Goal: Information Seeking & Learning: Understand process/instructions

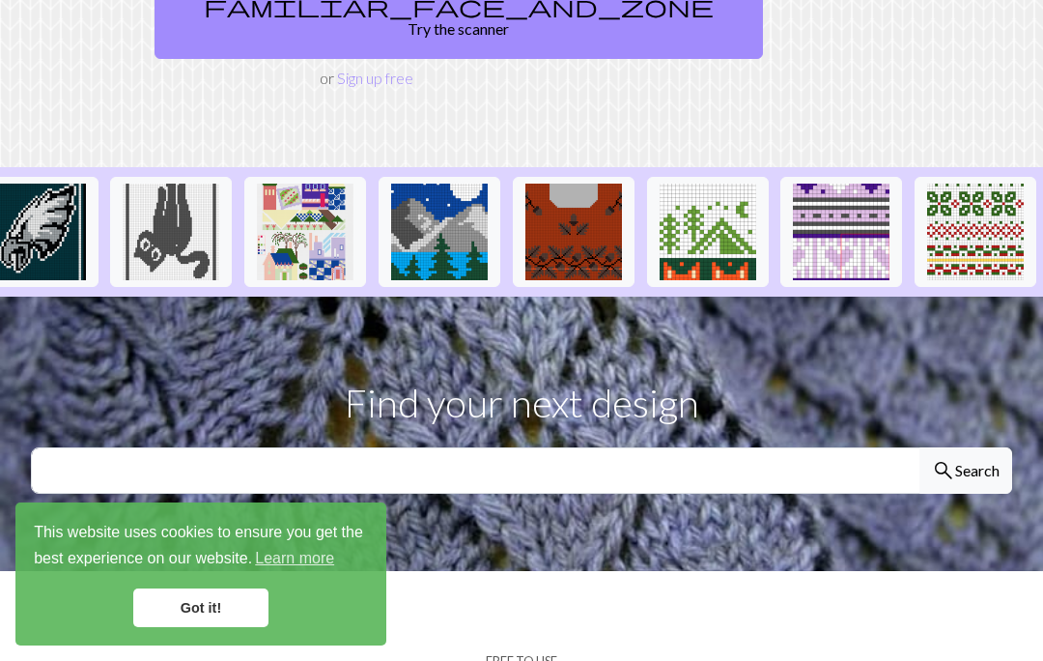
scroll to position [0, 2309]
click at [242, 627] on link "Got it!" at bounding box center [200, 607] width 135 height 39
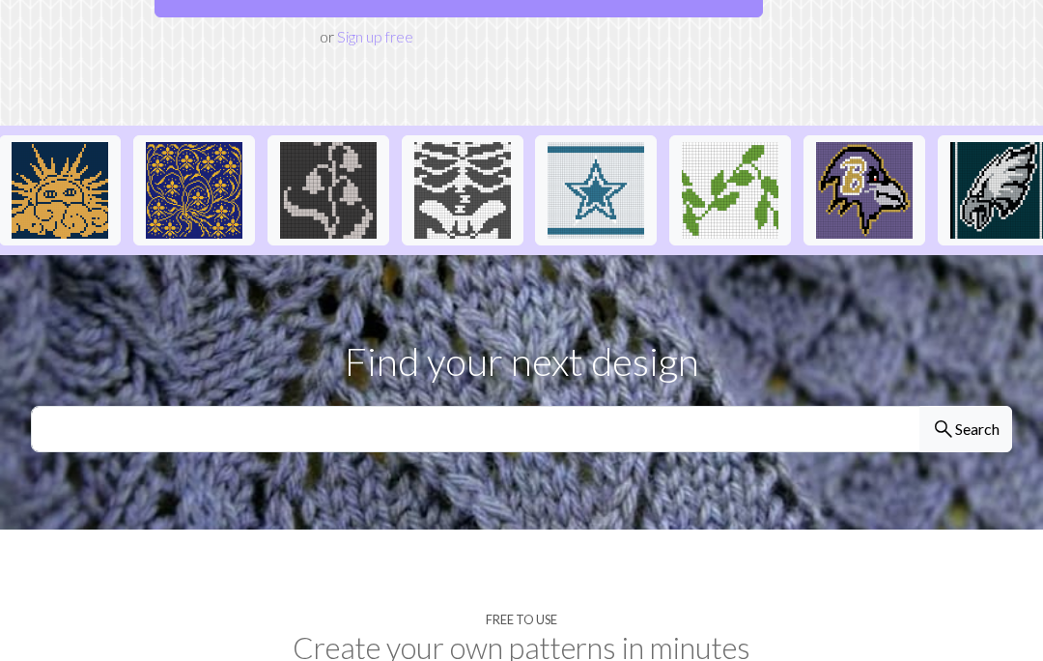
scroll to position [0, 1347]
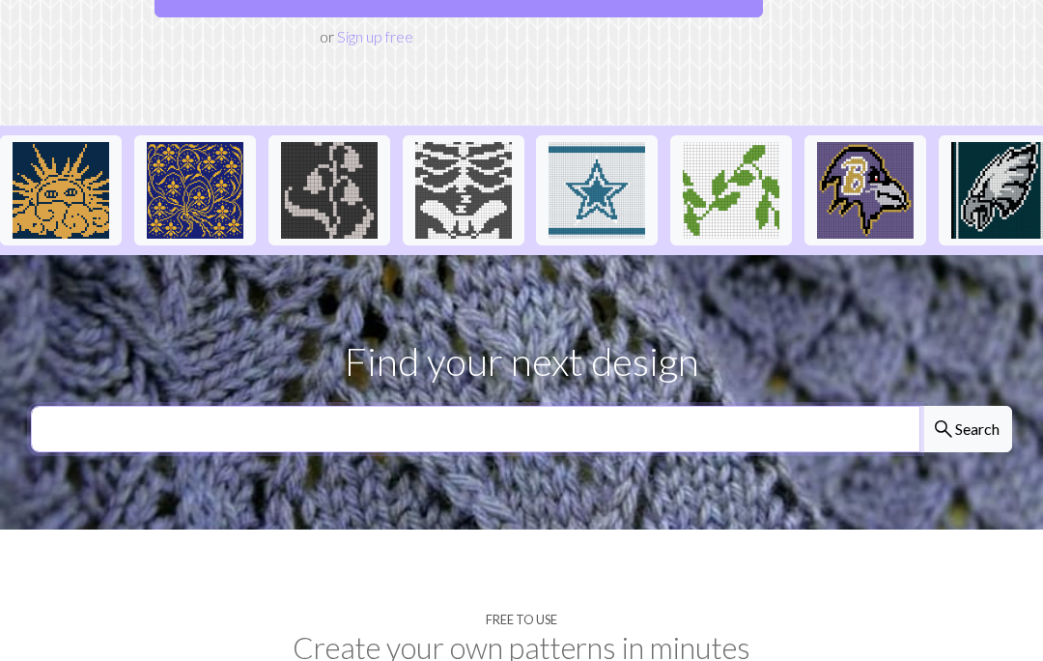
click at [443, 406] on input "text" at bounding box center [476, 429] width 890 height 46
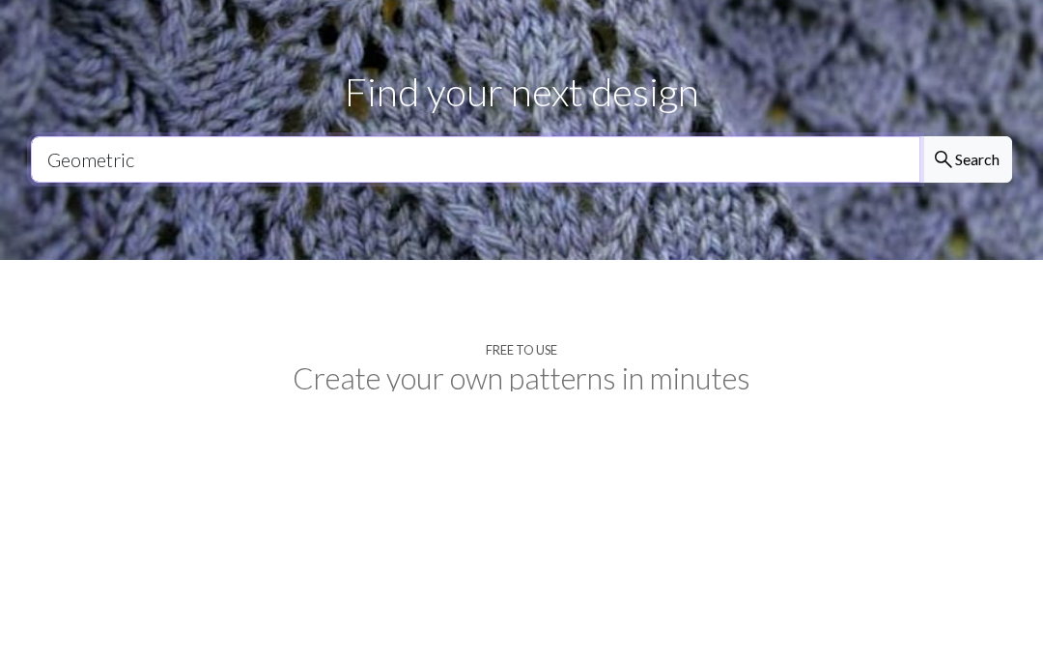
type input "Geometric"
click at [965, 406] on button "search Search" at bounding box center [966, 429] width 93 height 46
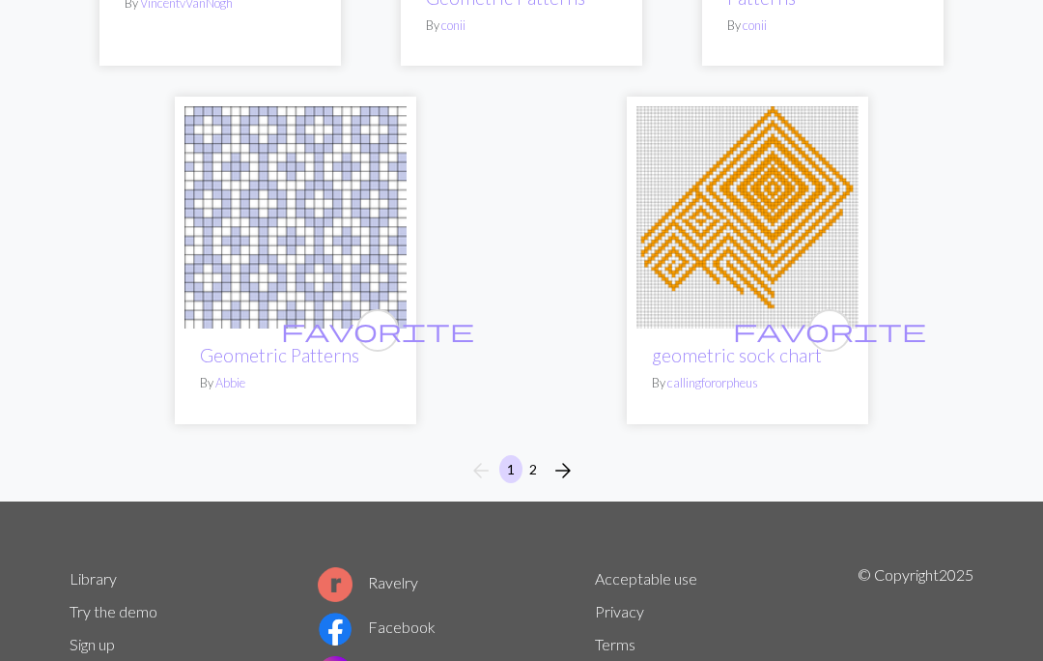
scroll to position [6704, 0]
click at [570, 472] on span "arrow_forward" at bounding box center [563, 470] width 23 height 27
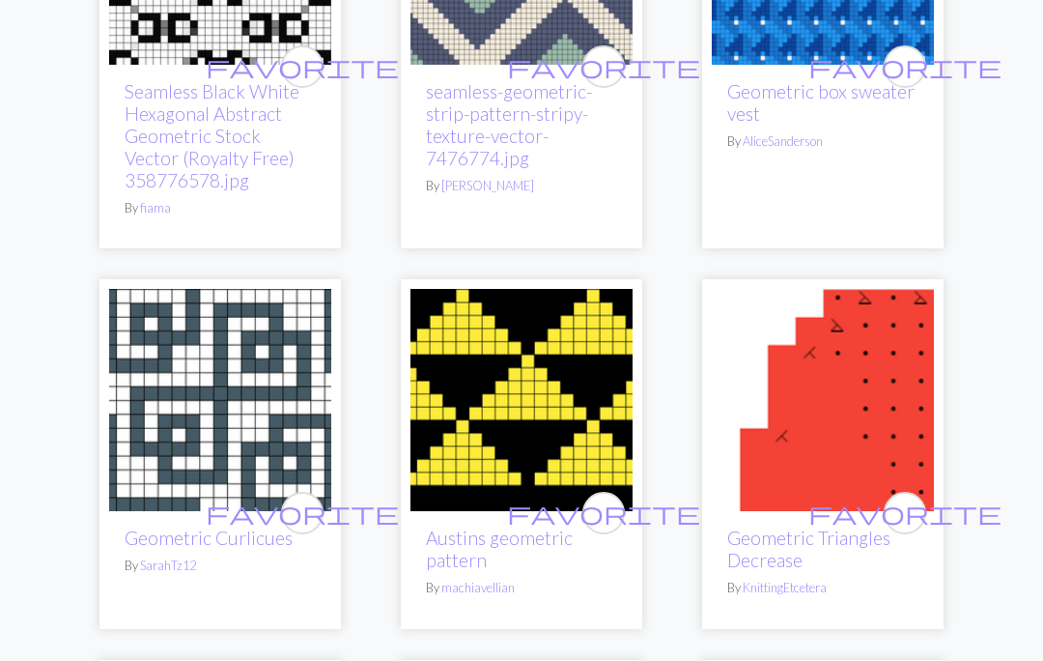
scroll to position [2521, 0]
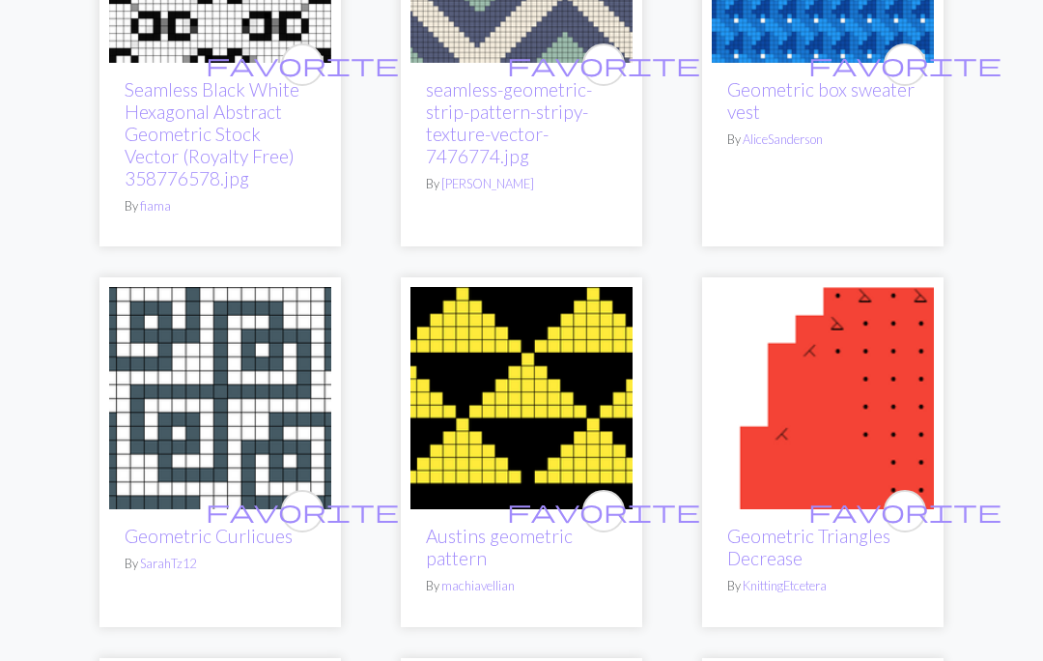
click at [582, 359] on img at bounding box center [522, 399] width 222 height 222
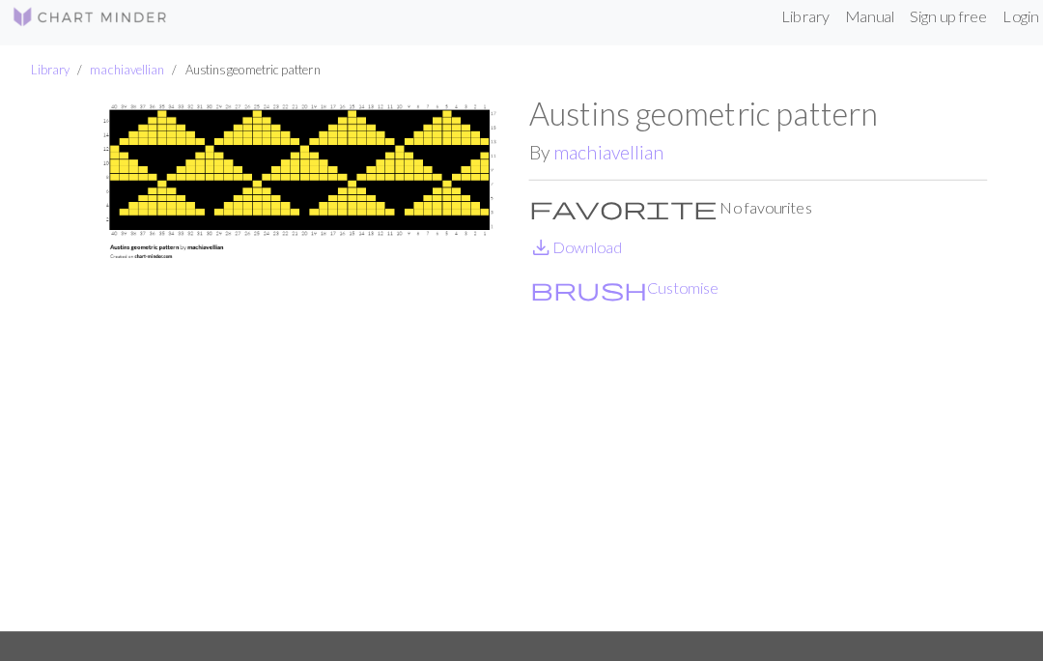
scroll to position [33, 0]
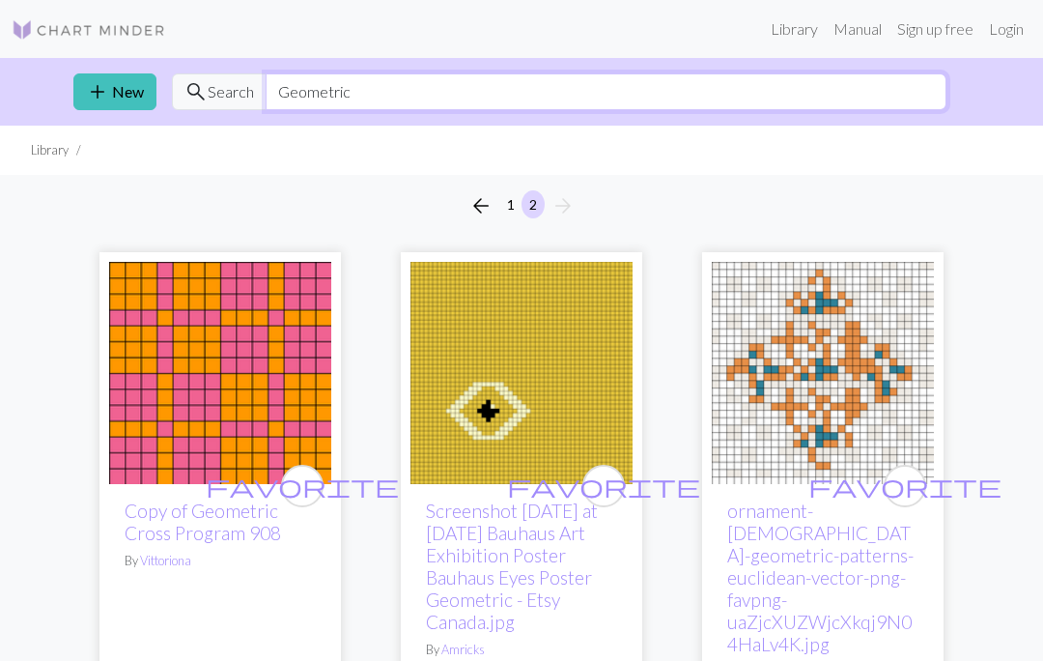
click at [447, 91] on input "Geometric" at bounding box center [606, 91] width 681 height 37
type input "G"
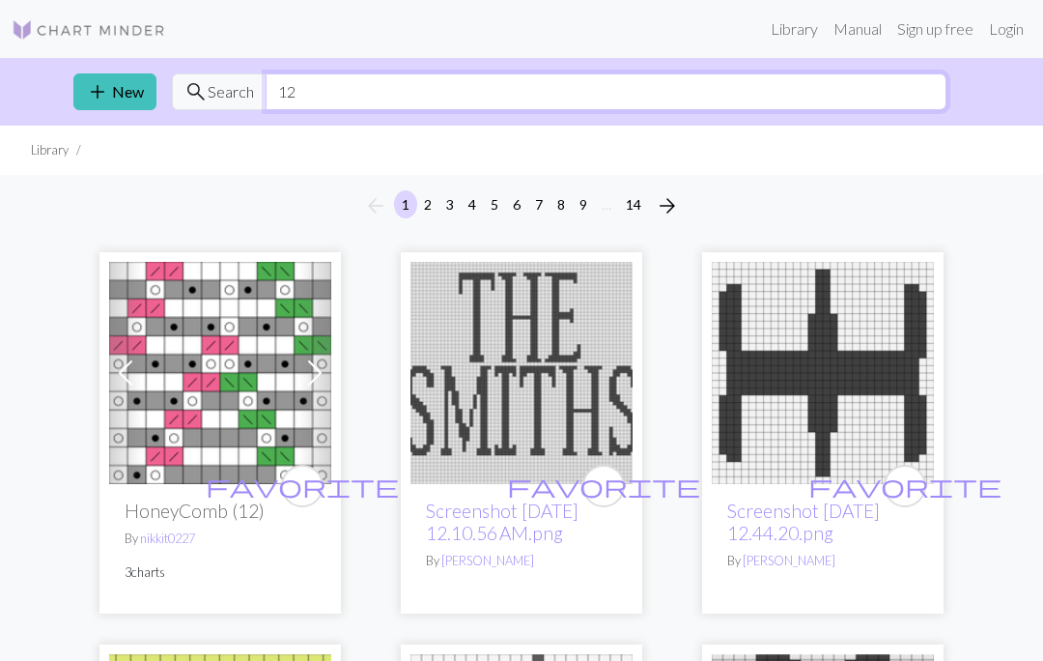
type input "12"
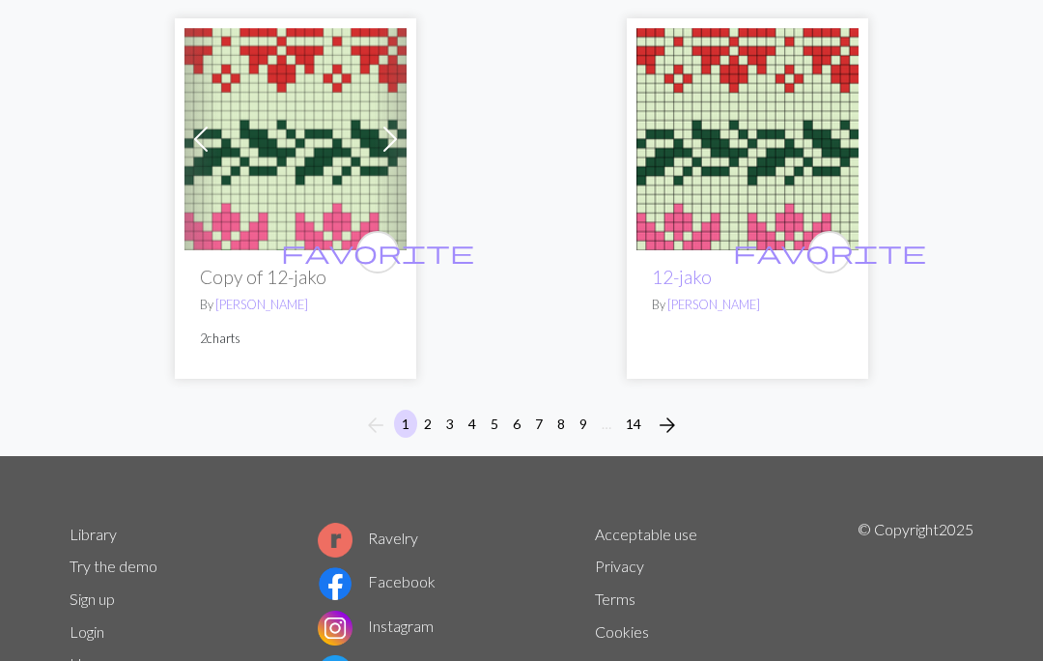
scroll to position [6689, 0]
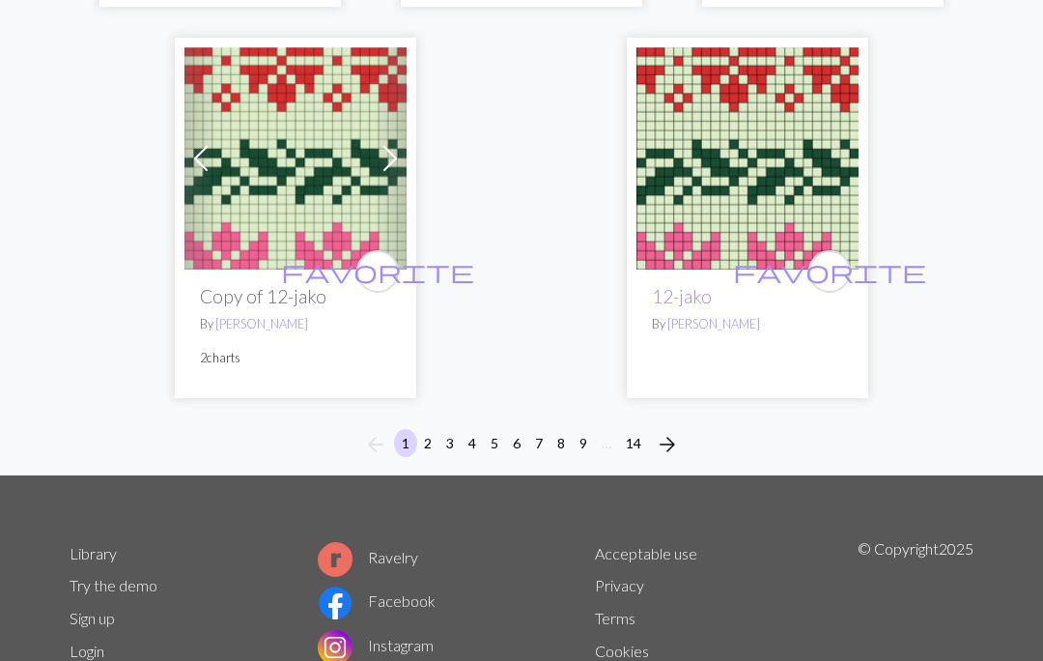
click at [685, 437] on button "arrow_forward" at bounding box center [667, 444] width 39 height 31
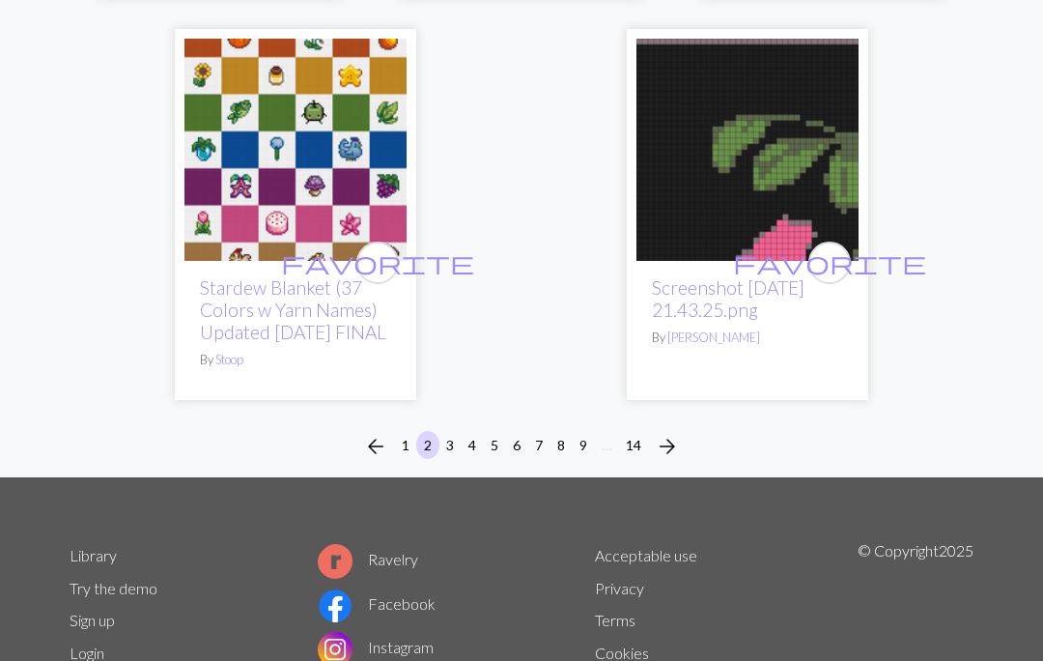
scroll to position [6960, 0]
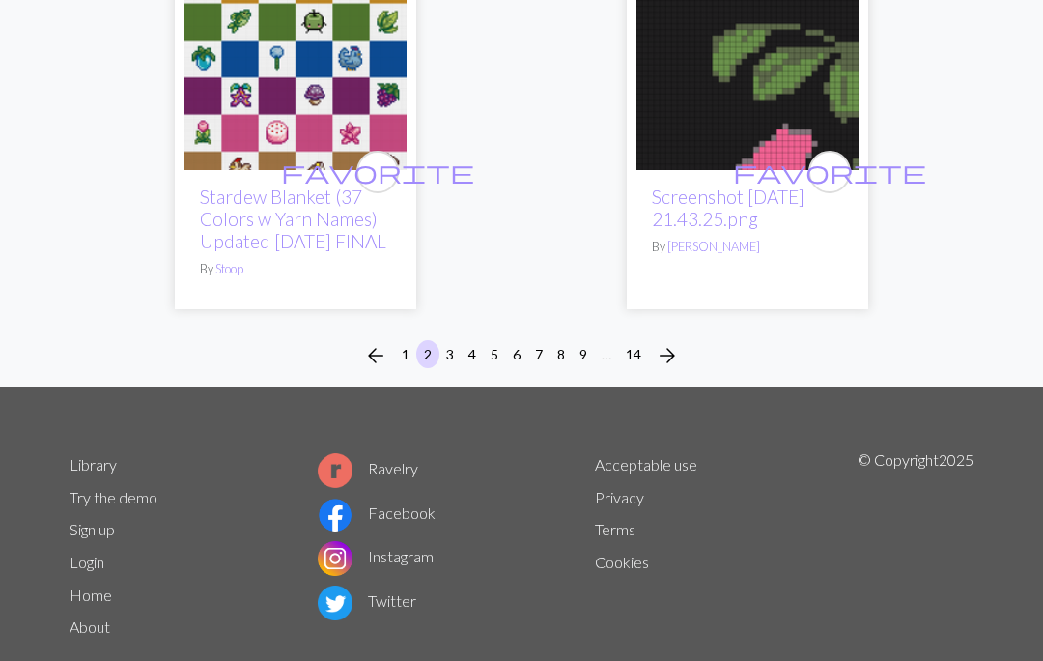
click at [675, 369] on span "arrow_forward" at bounding box center [667, 355] width 23 height 27
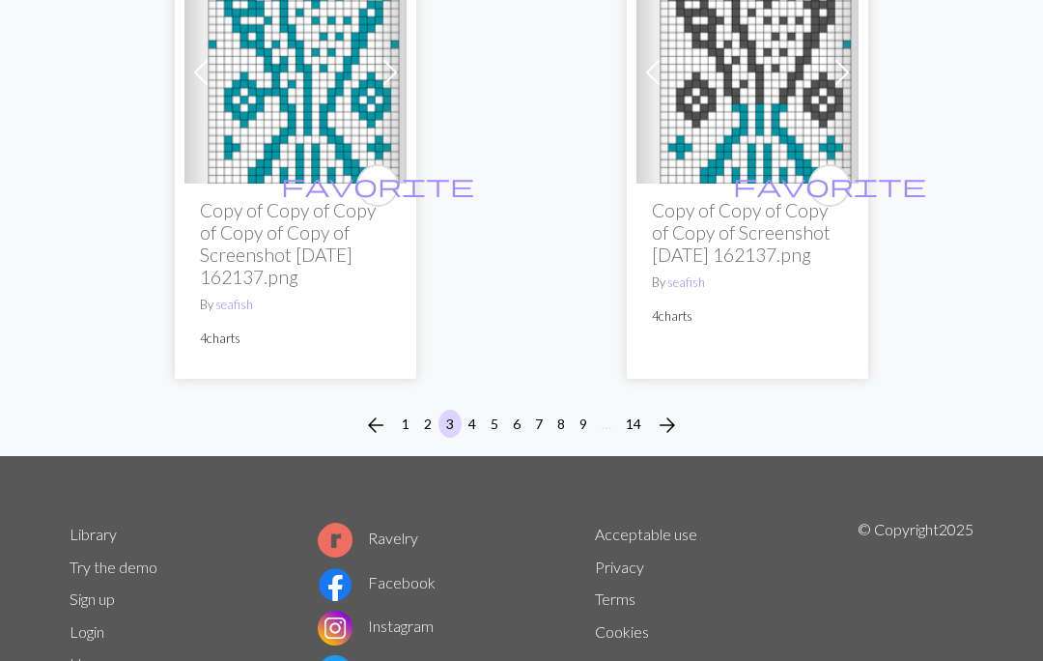
scroll to position [6787, 0]
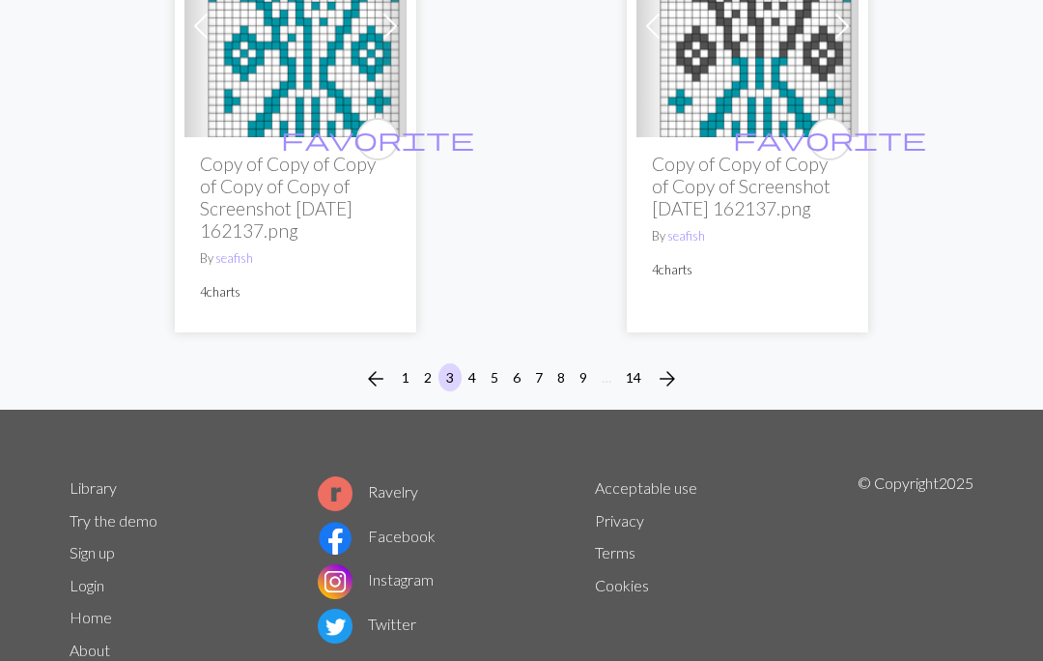
click at [679, 392] on span "arrow_forward" at bounding box center [667, 378] width 23 height 27
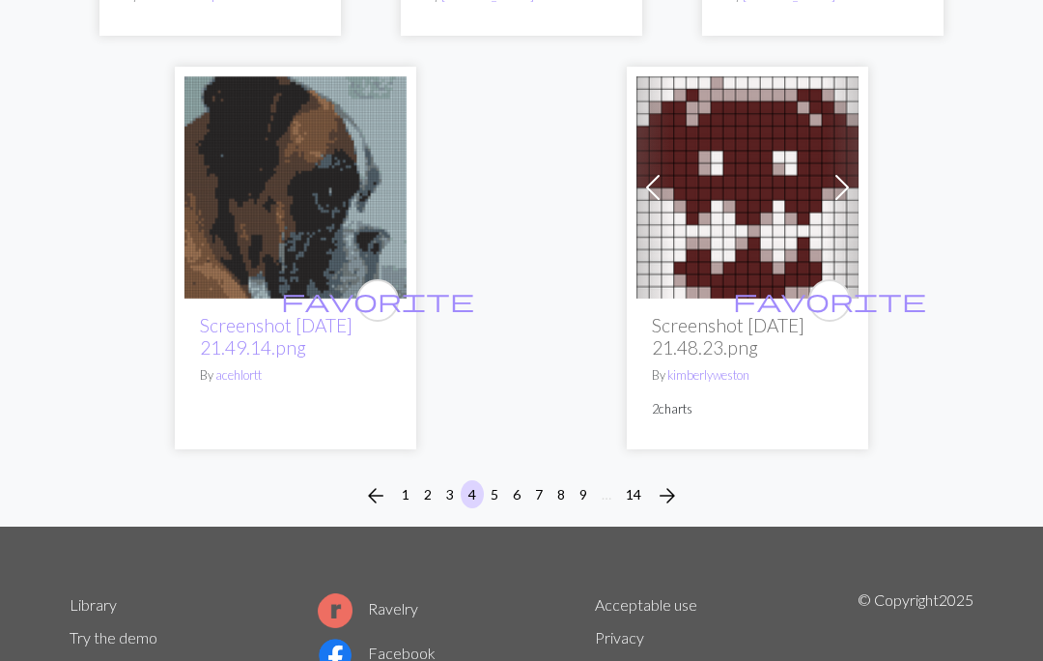
scroll to position [6775, 0]
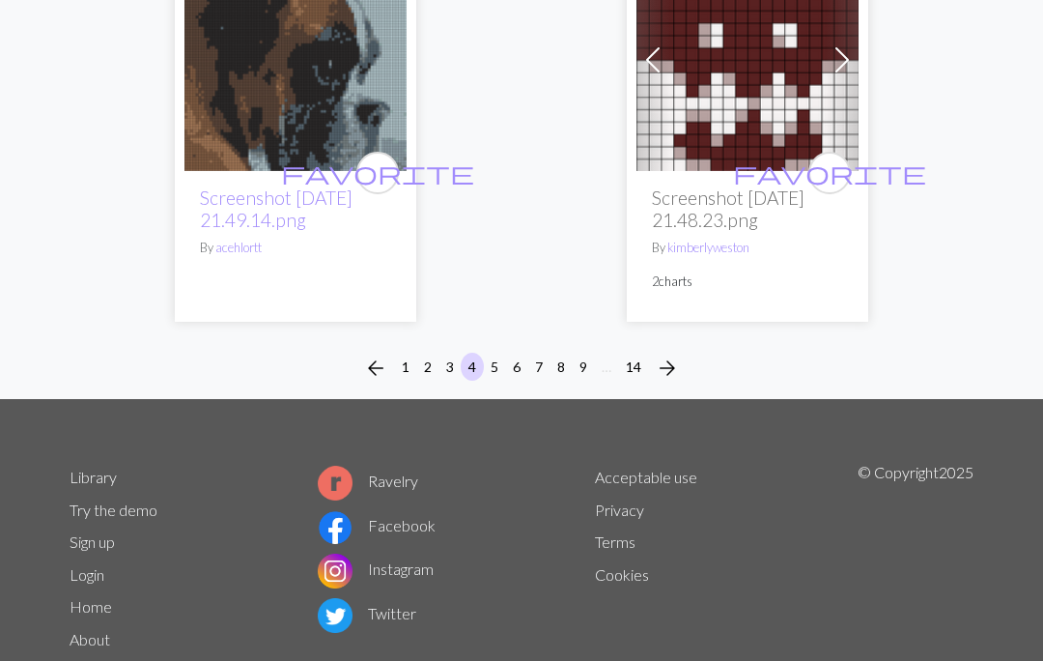
click at [685, 384] on button "arrow_forward" at bounding box center [667, 368] width 39 height 31
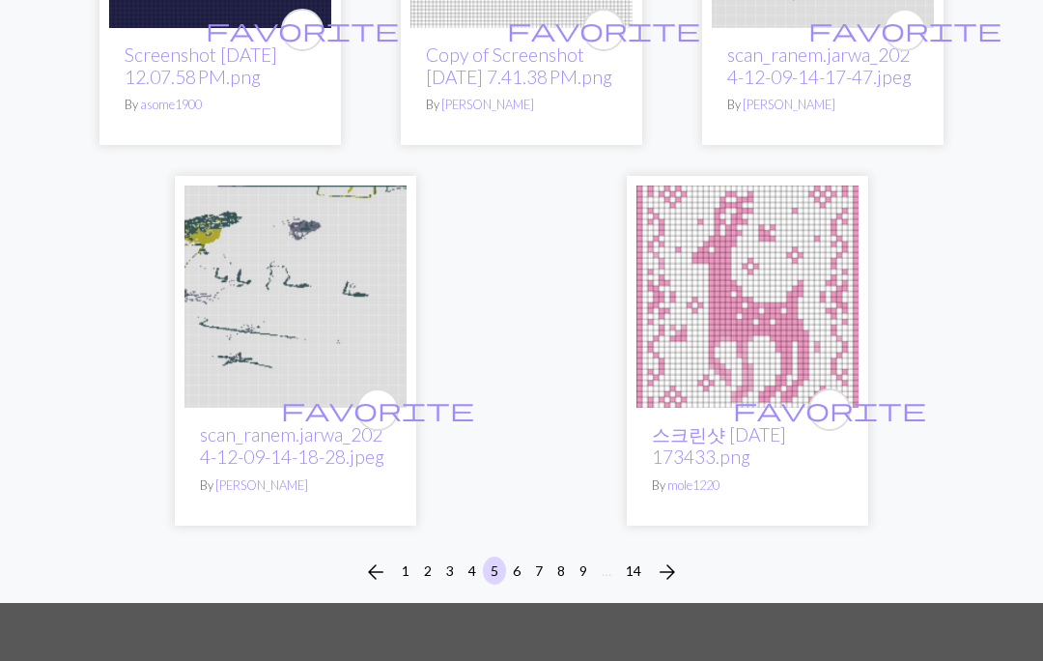
scroll to position [6448, 0]
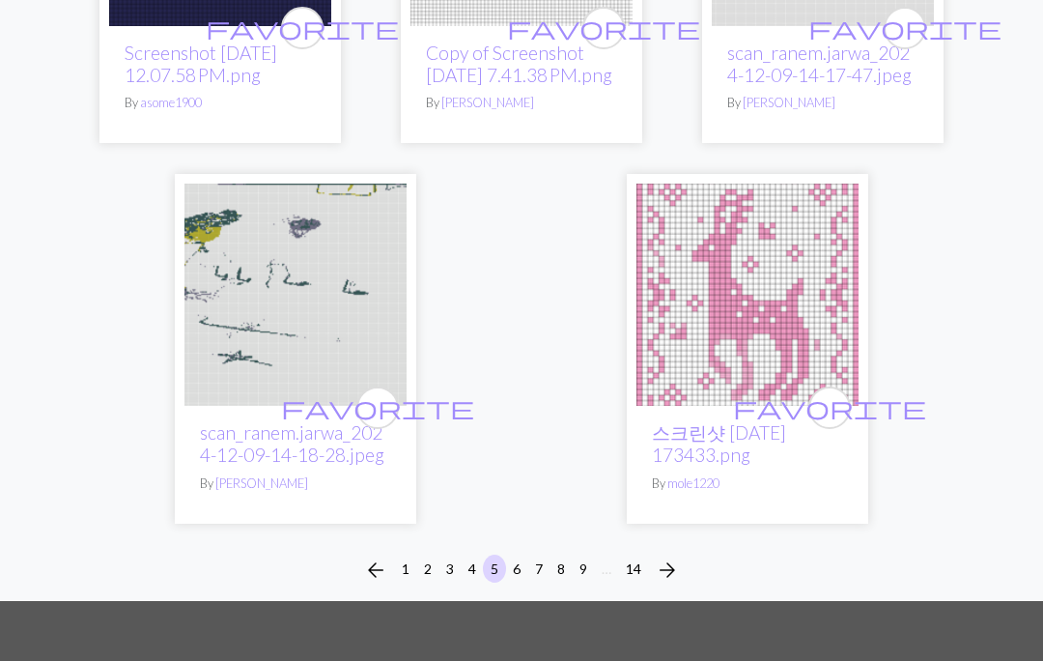
click at [684, 591] on div "arrow_back 1 2 3 4 5 6 7 8 9 … 14 arrow_forward" at bounding box center [521, 571] width 1043 height 62
click at [686, 585] on button "arrow_forward" at bounding box center [667, 570] width 39 height 31
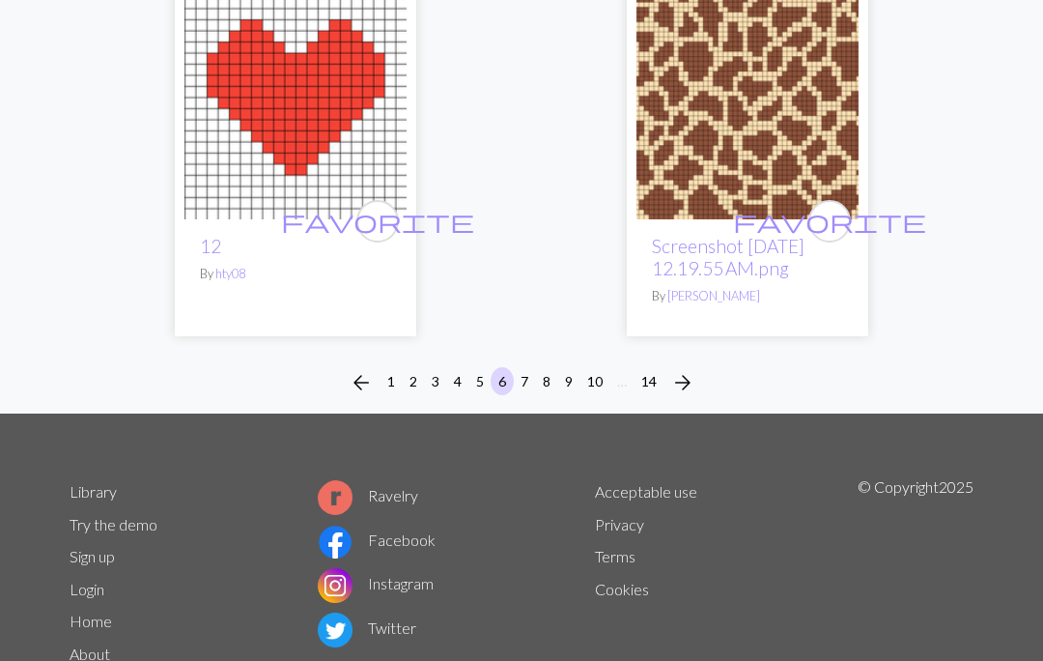
scroll to position [6560, 0]
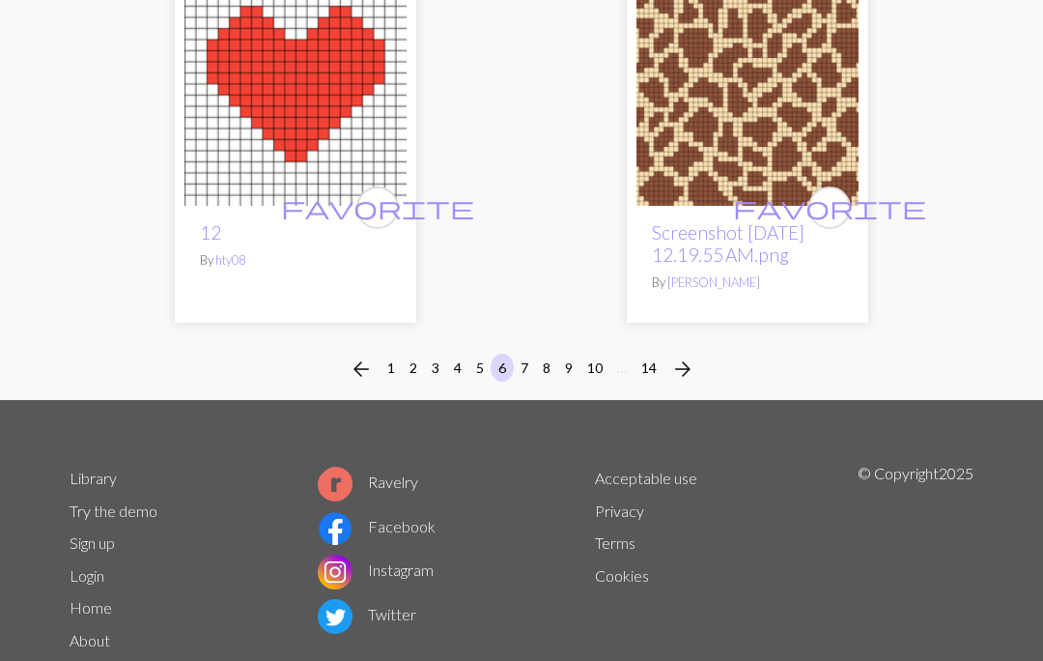
click at [695, 383] on span "arrow_forward" at bounding box center [682, 369] width 23 height 27
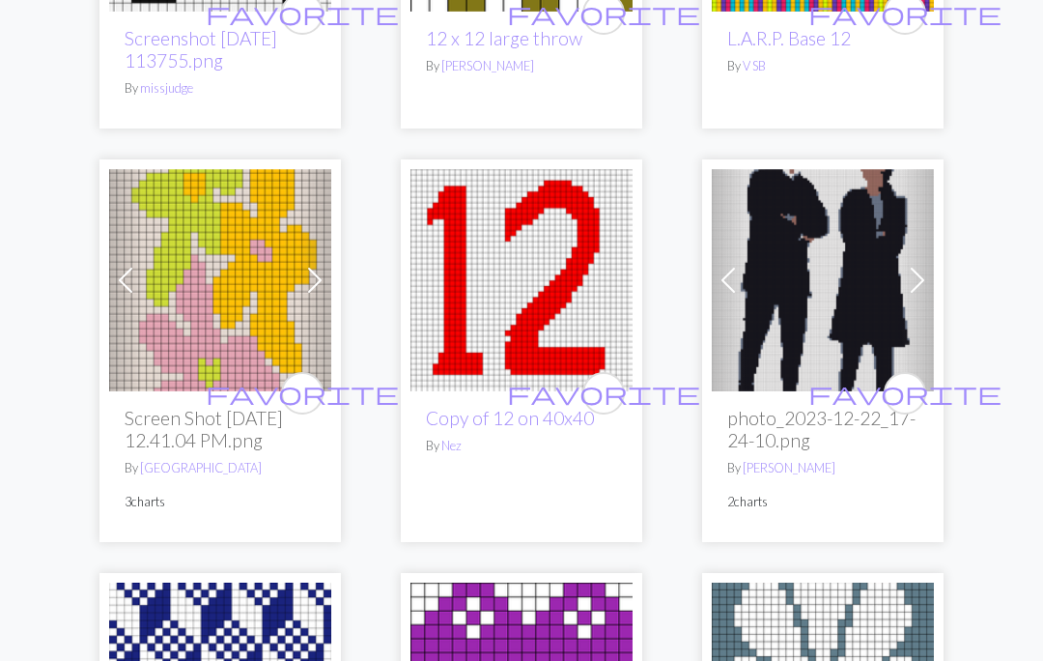
scroll to position [5195, 0]
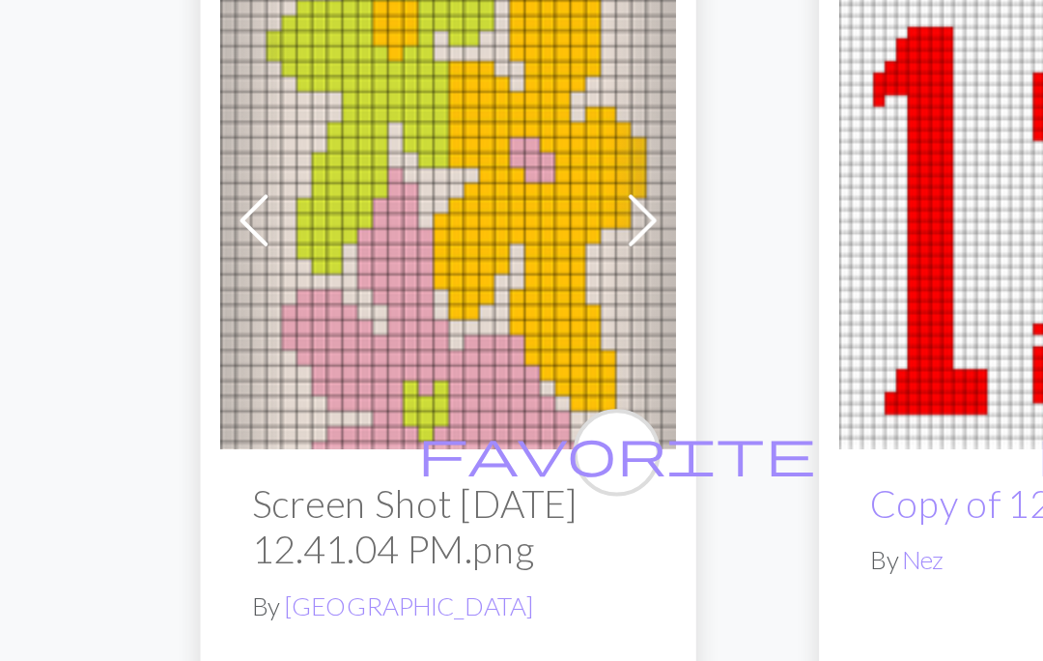
click at [328, 223] on link "Next" at bounding box center [316, 252] width 34 height 222
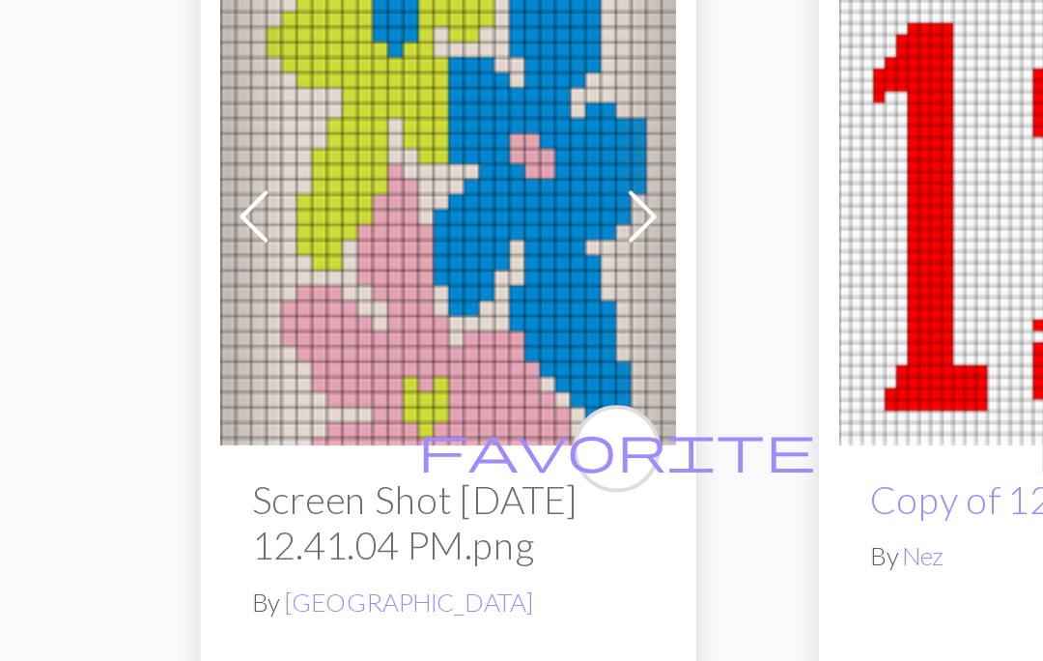
click at [311, 237] on span at bounding box center [314, 252] width 31 height 31
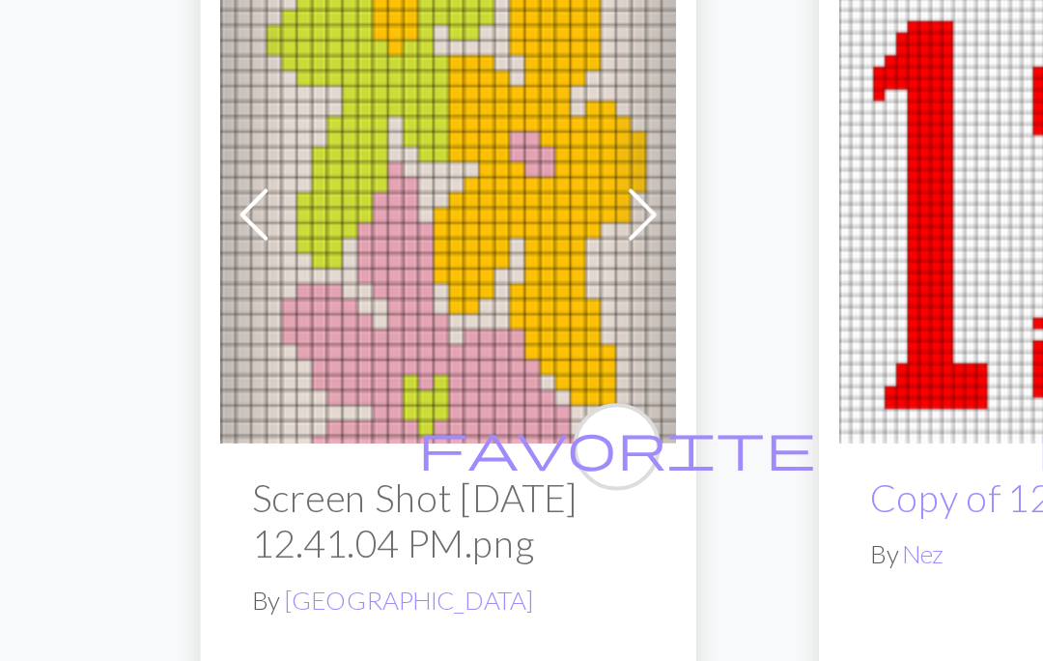
click at [313, 237] on span at bounding box center [314, 252] width 31 height 31
click at [304, 237] on span at bounding box center [314, 252] width 31 height 31
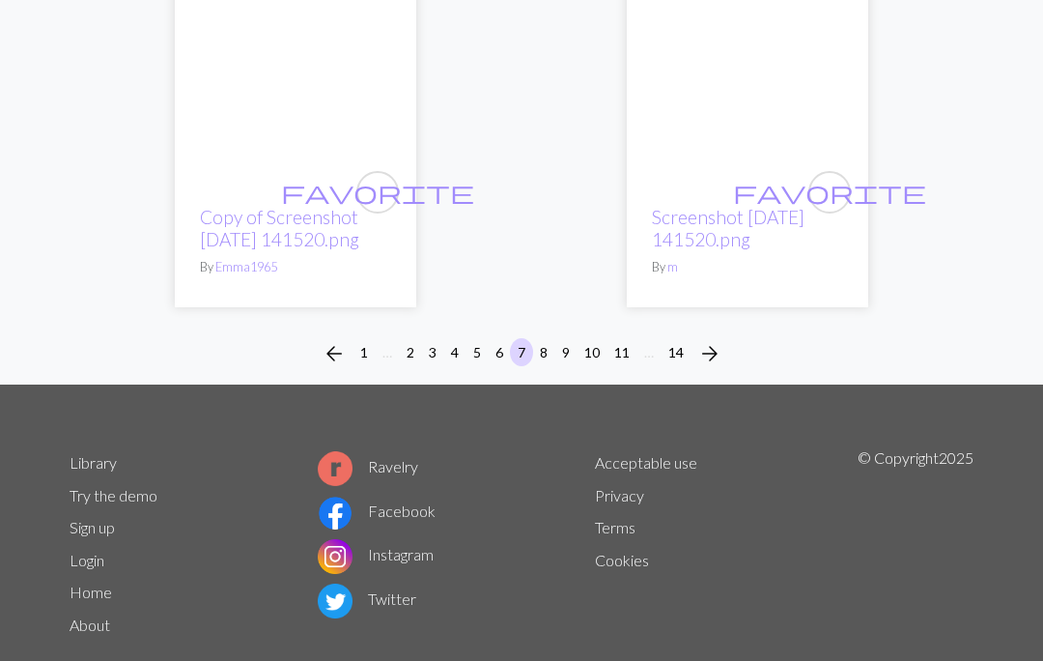
scroll to position [6717, 0]
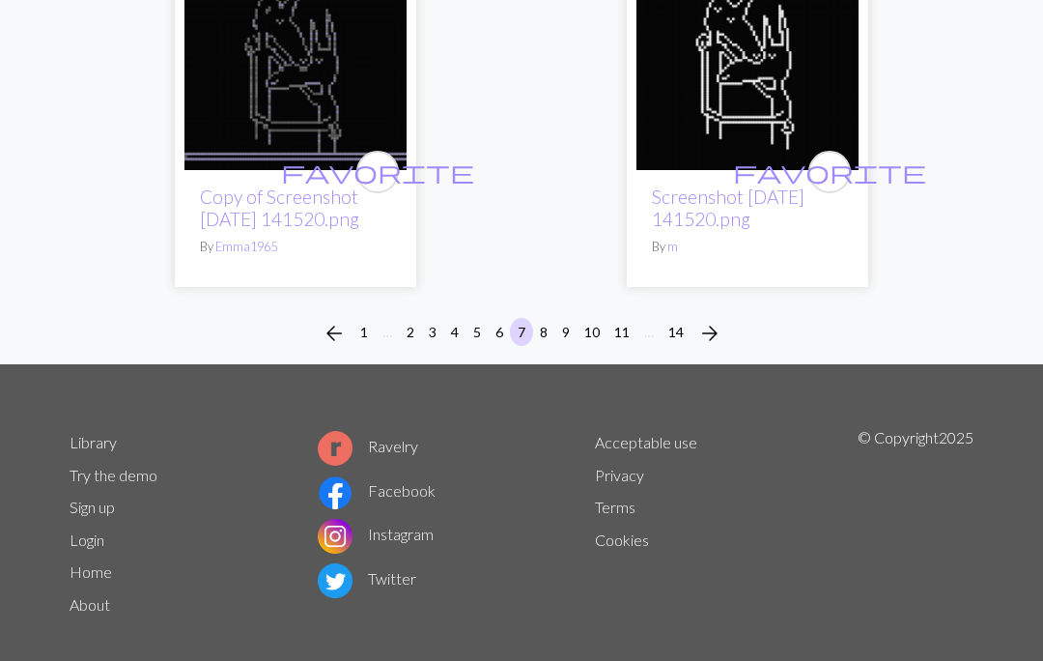
click at [720, 347] on span "arrow_forward" at bounding box center [709, 333] width 23 height 27
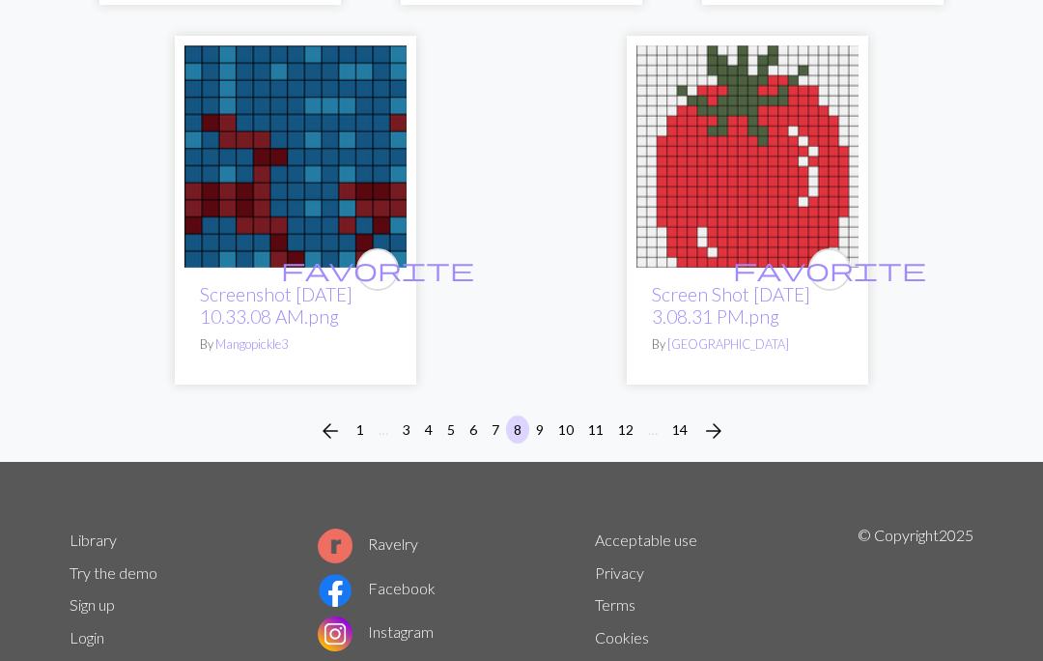
scroll to position [6483, 0]
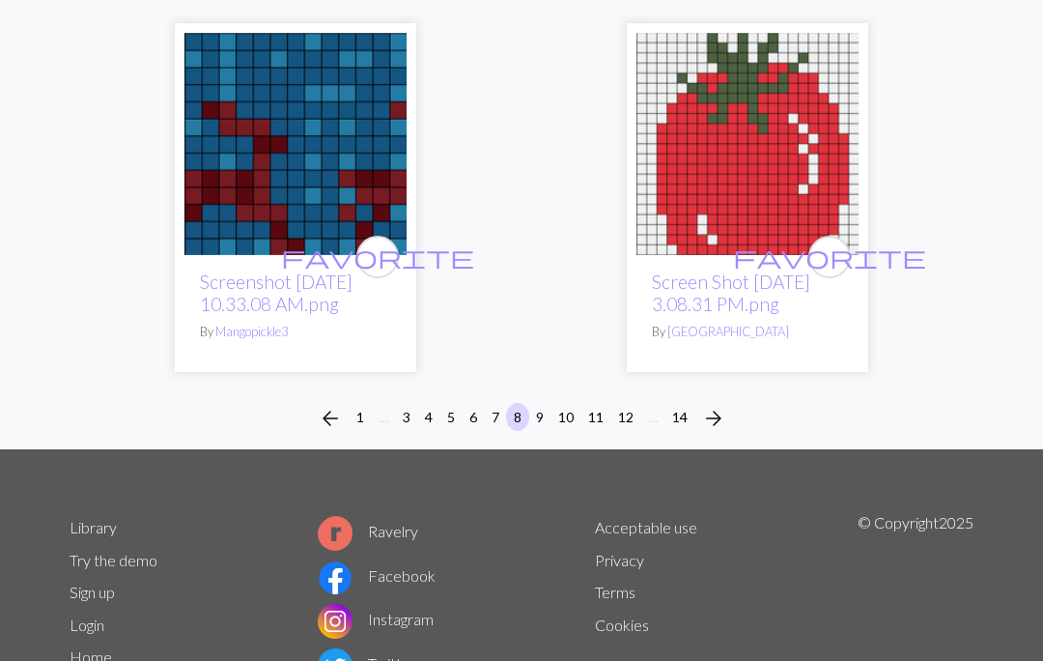
click at [724, 405] on span "arrow_forward" at bounding box center [713, 418] width 23 height 27
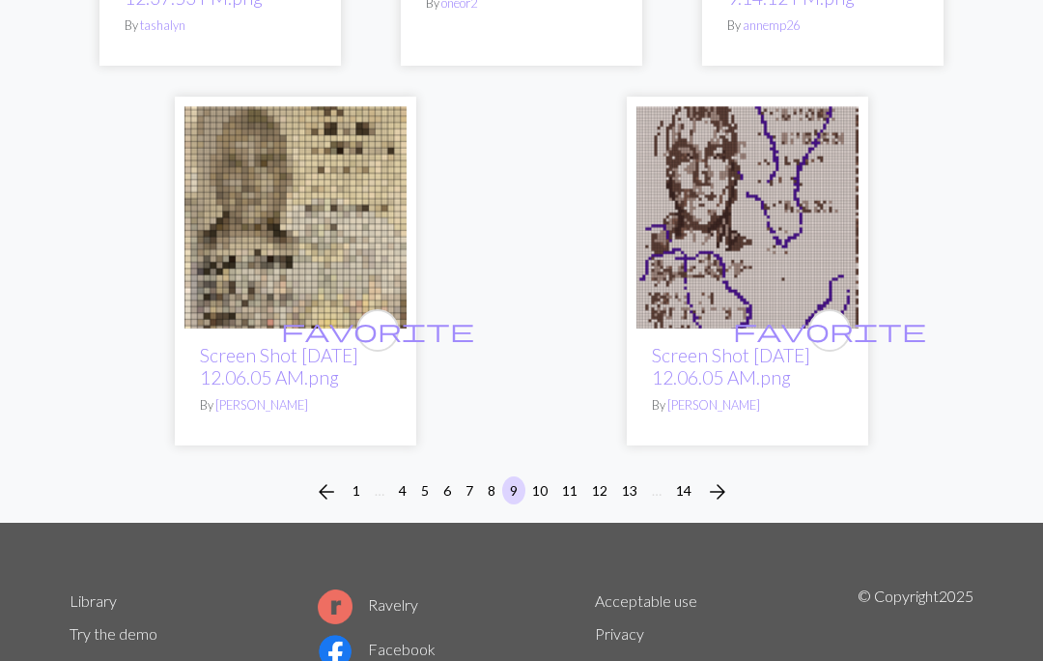
scroll to position [6470, 0]
click at [723, 492] on span "arrow_forward" at bounding box center [717, 491] width 23 height 27
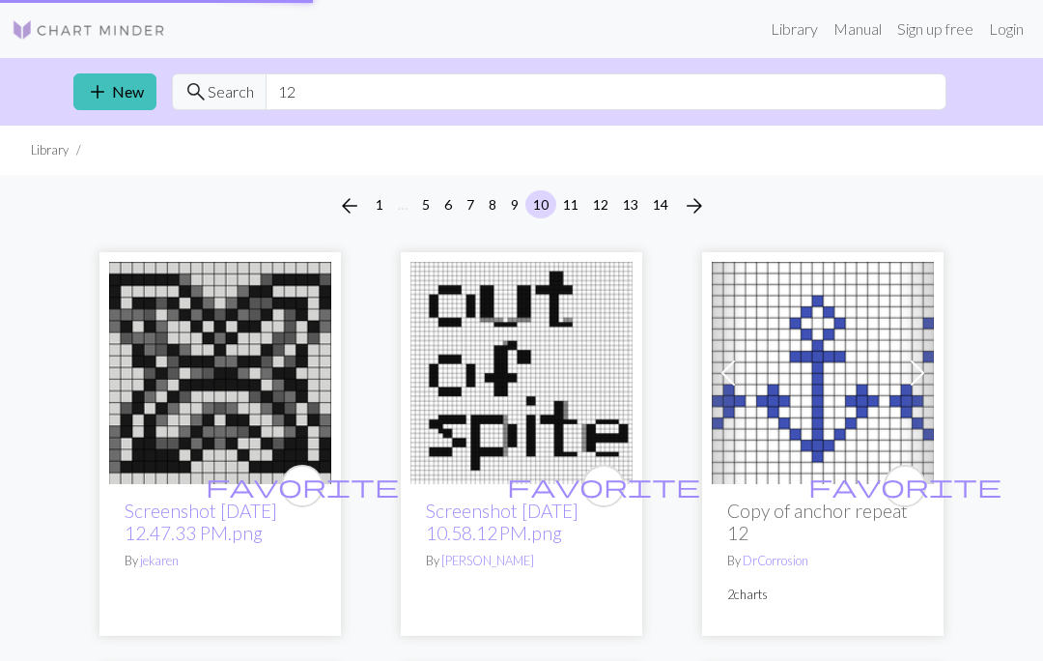
click at [725, 472] on link "Previous" at bounding box center [729, 373] width 34 height 222
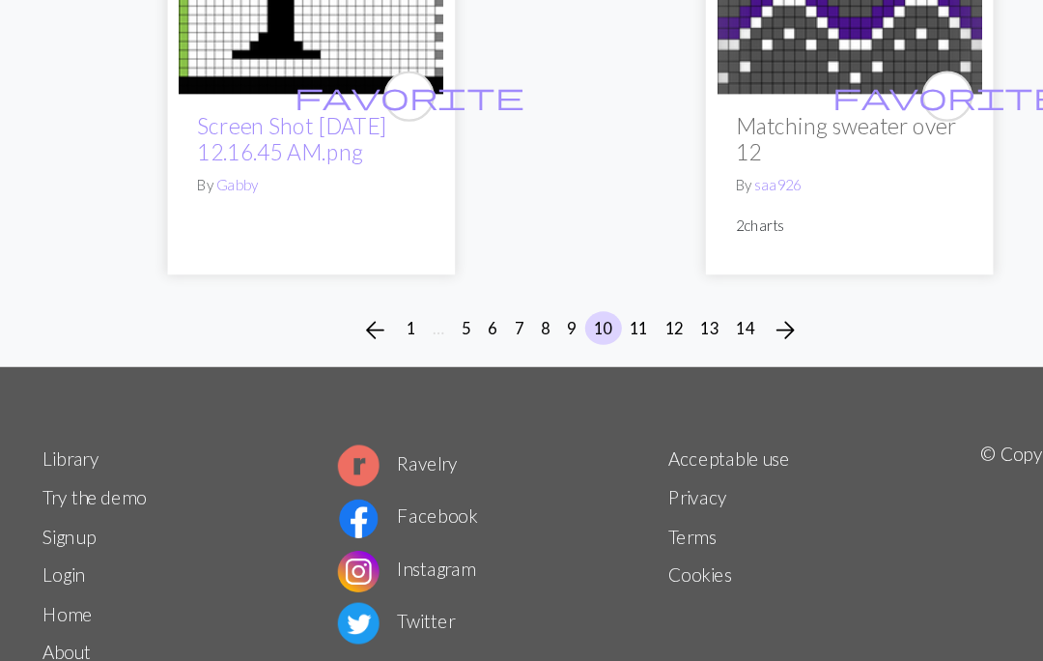
scroll to position [6780, 0]
click at [683, 299] on span "arrow_forward" at bounding box center [694, 312] width 23 height 27
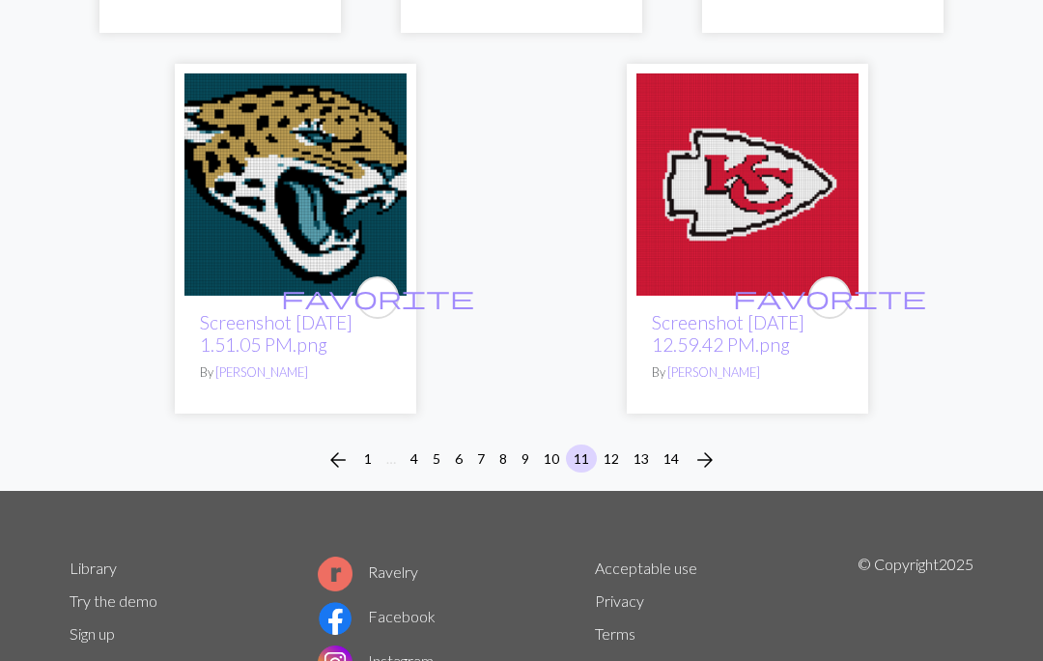
scroll to position [6599, 0]
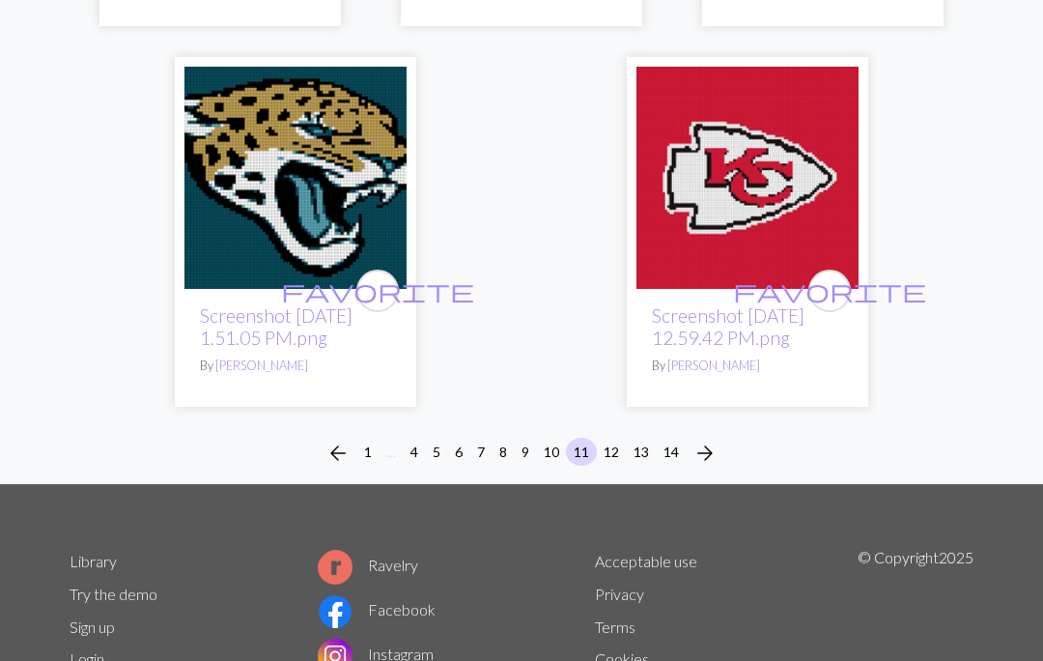
click at [713, 440] on span "arrow_forward" at bounding box center [705, 453] width 23 height 27
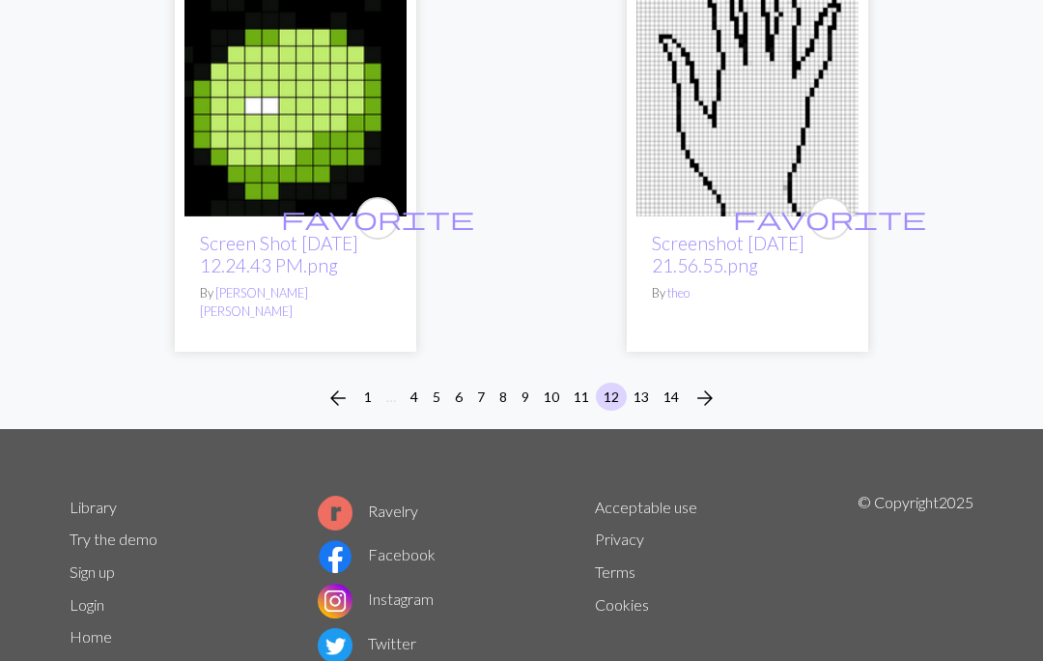
scroll to position [6553, 0]
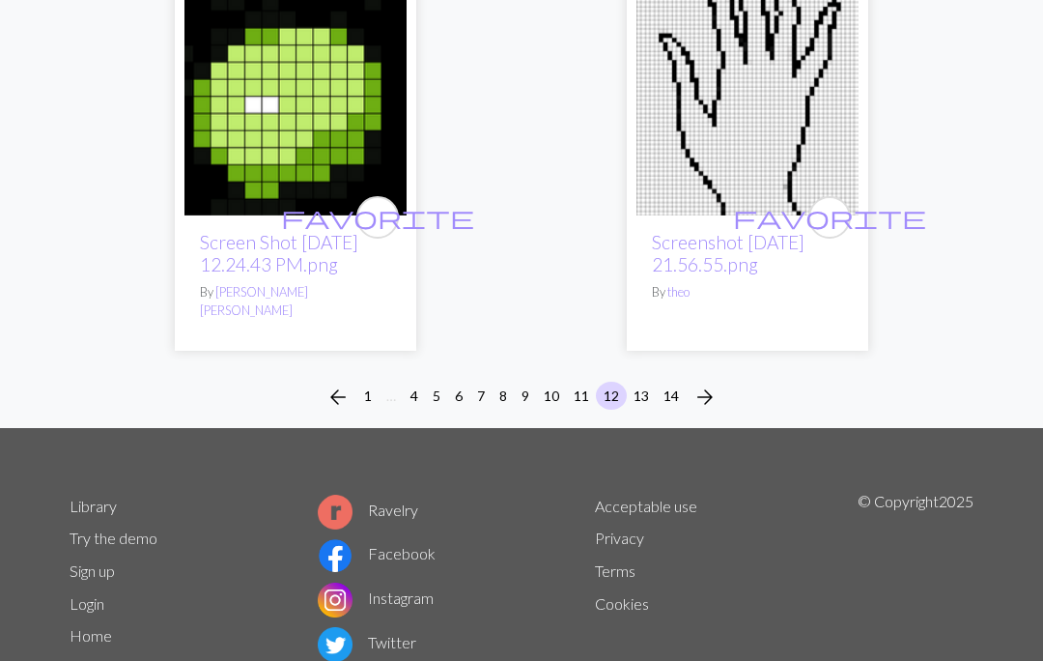
click at [717, 396] on span "arrow_forward" at bounding box center [705, 397] width 23 height 27
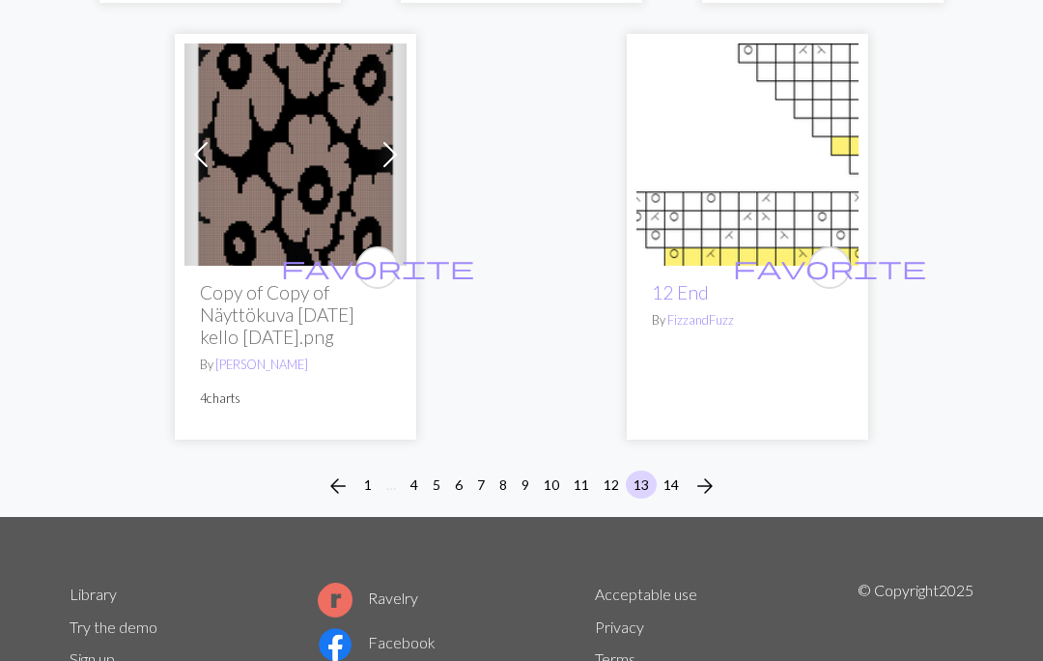
scroll to position [6599, 0]
click at [717, 479] on span "arrow_forward" at bounding box center [705, 485] width 23 height 27
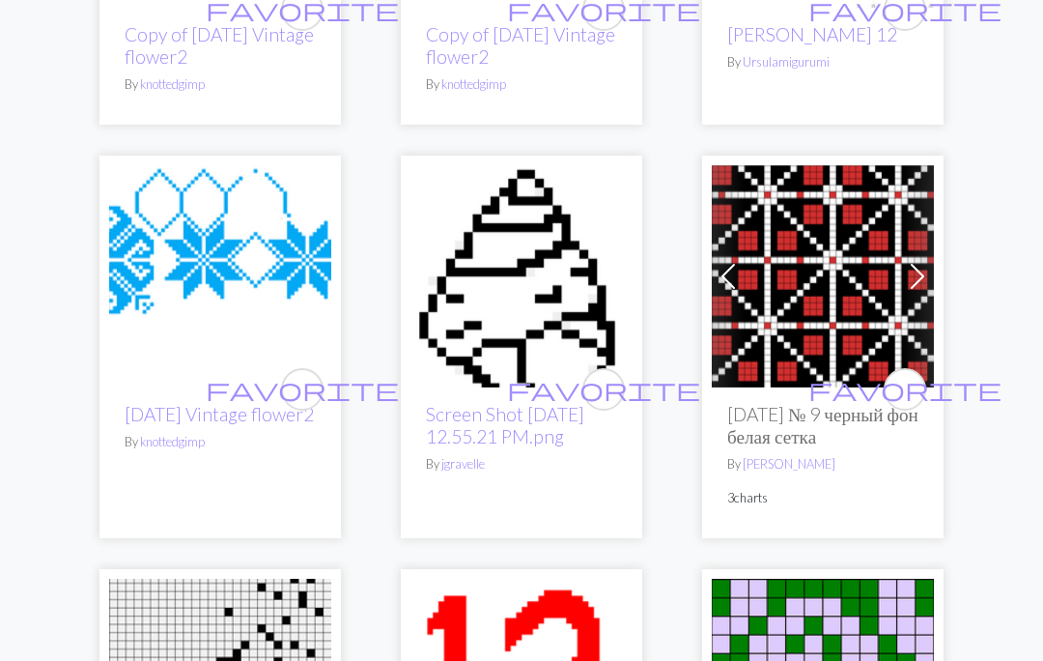
scroll to position [4798, 0]
click at [850, 285] on img at bounding box center [823, 276] width 222 height 222
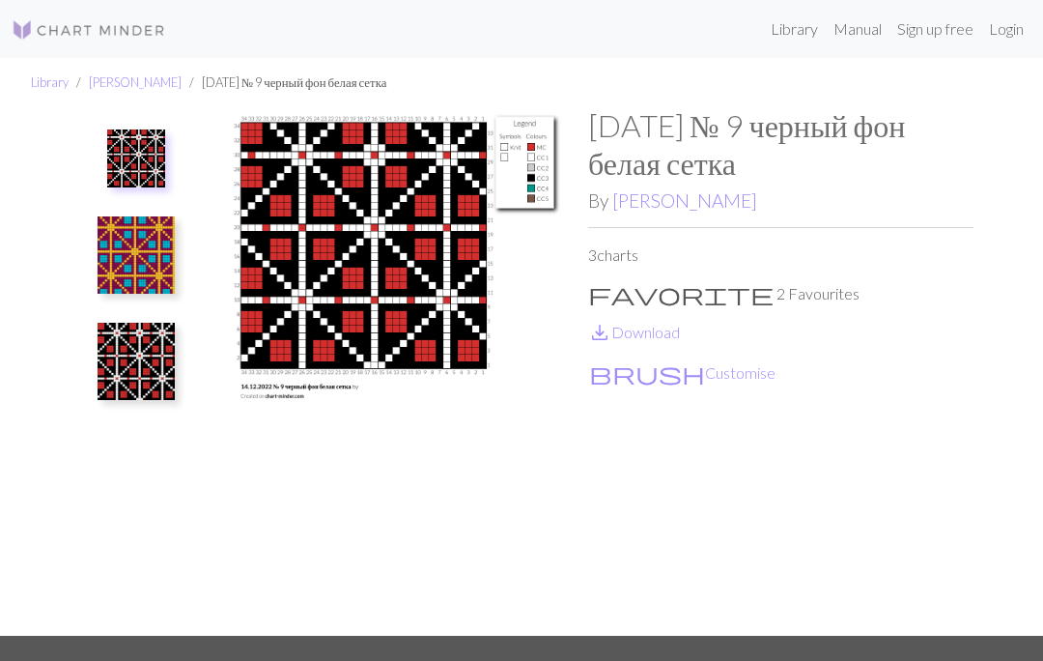
click at [125, 260] on img at bounding box center [136, 254] width 77 height 77
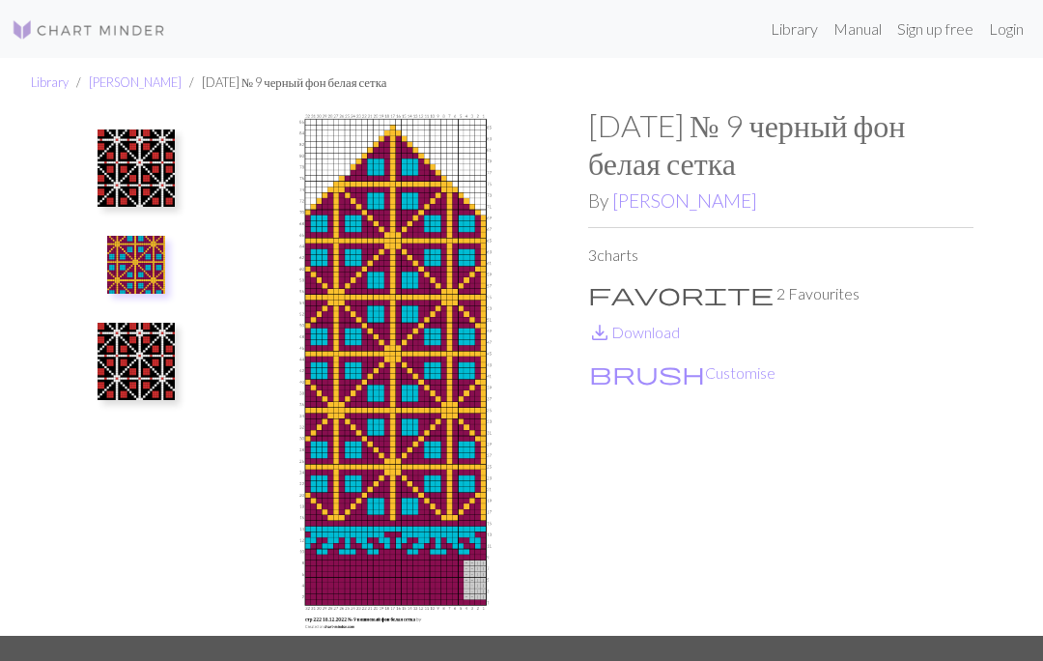
click at [135, 185] on img at bounding box center [136, 167] width 77 height 77
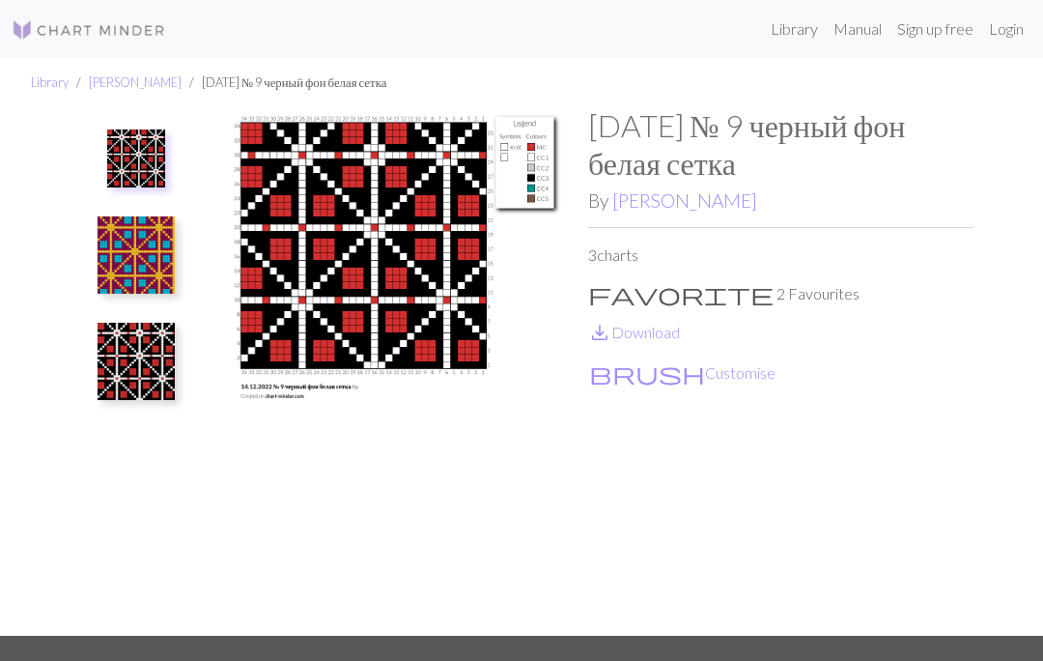
click at [128, 350] on img at bounding box center [136, 361] width 77 height 77
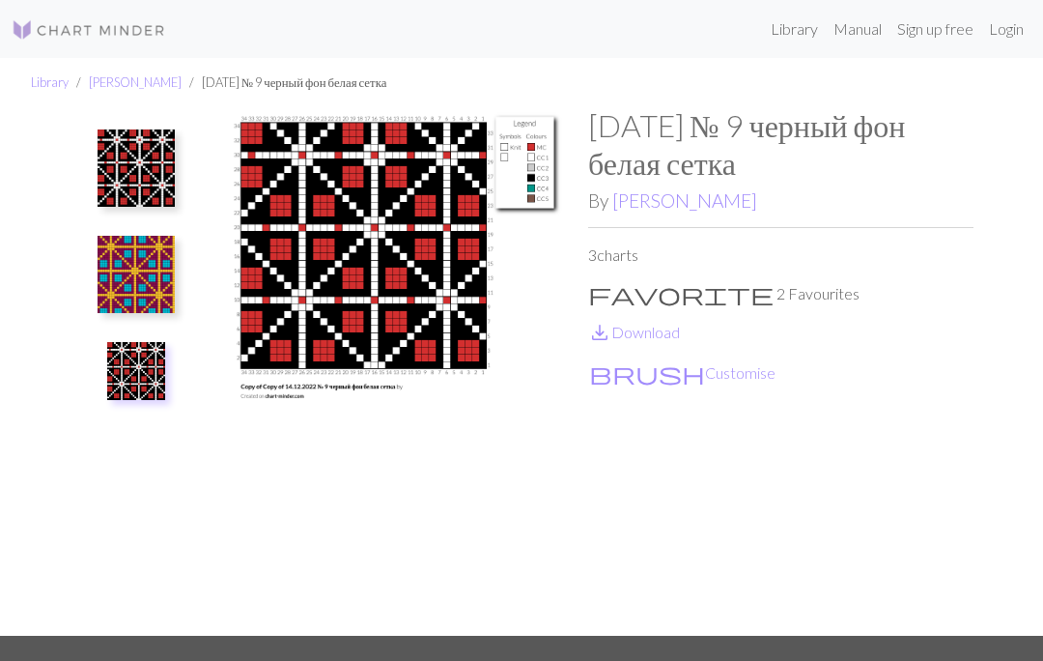
click at [151, 384] on img at bounding box center [136, 371] width 58 height 58
click at [132, 273] on img at bounding box center [136, 274] width 77 height 77
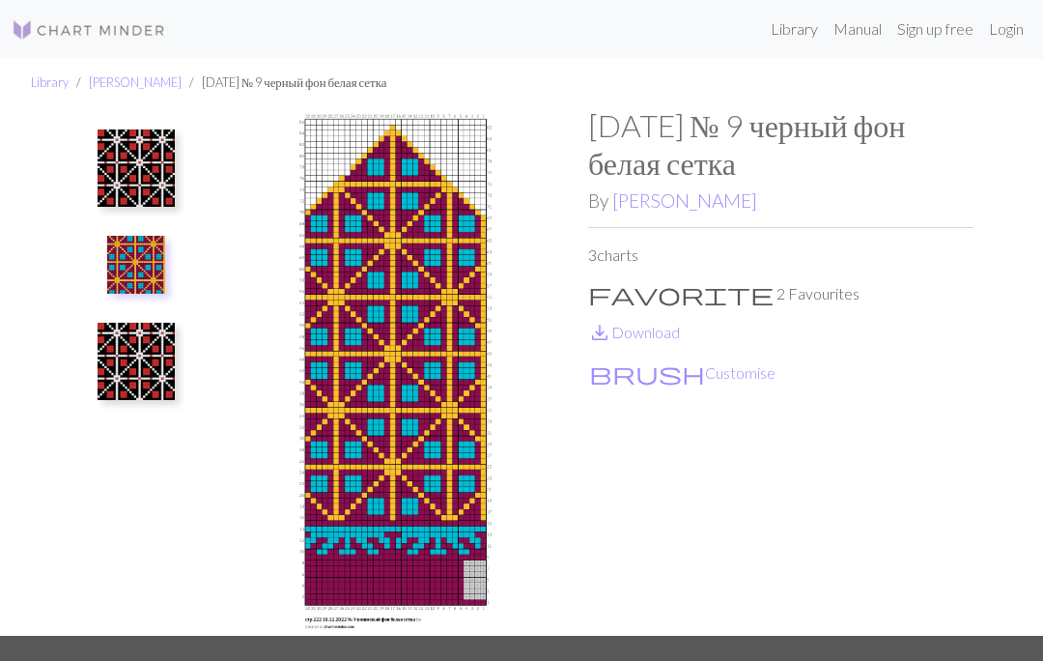
click at [133, 280] on img at bounding box center [136, 265] width 58 height 58
click at [125, 184] on img at bounding box center [136, 167] width 77 height 77
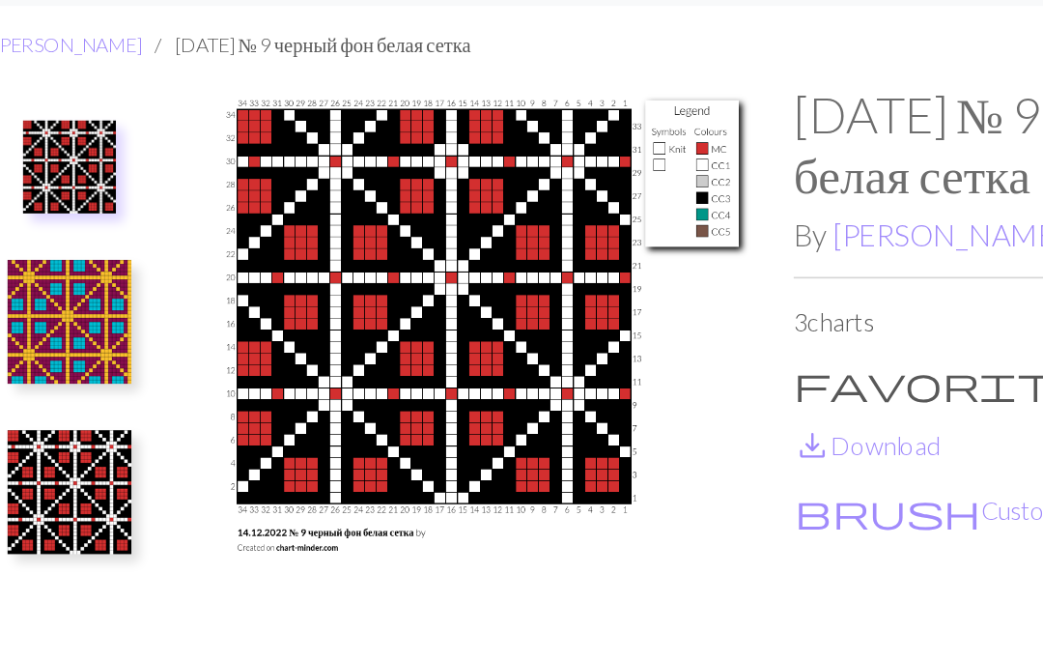
scroll to position [40, 0]
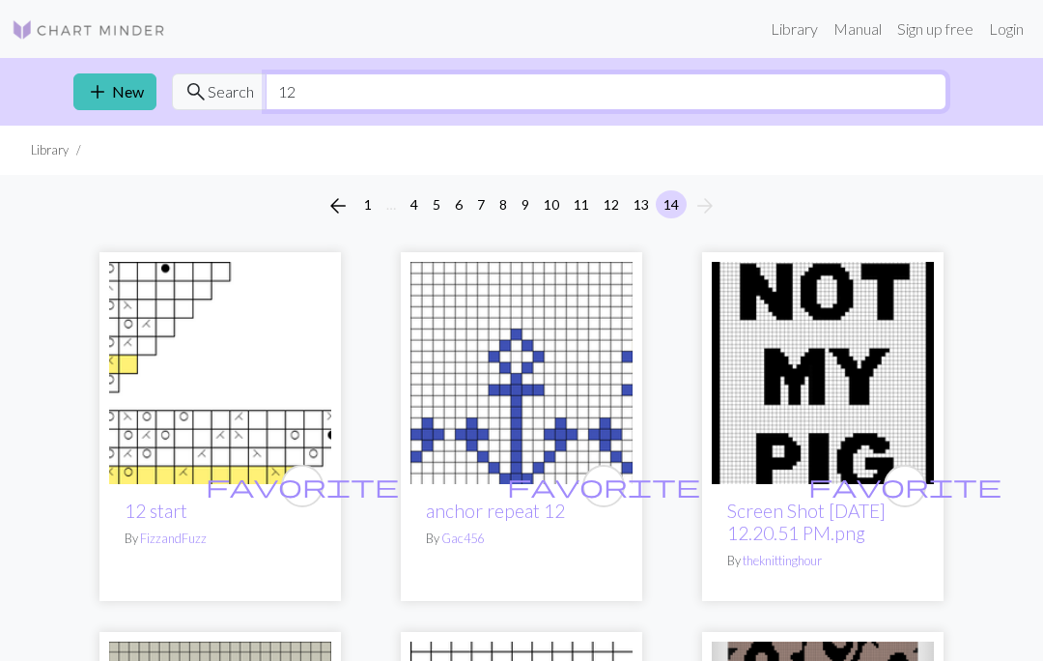
click at [506, 103] on input "12" at bounding box center [606, 91] width 681 height 37
type input "1"
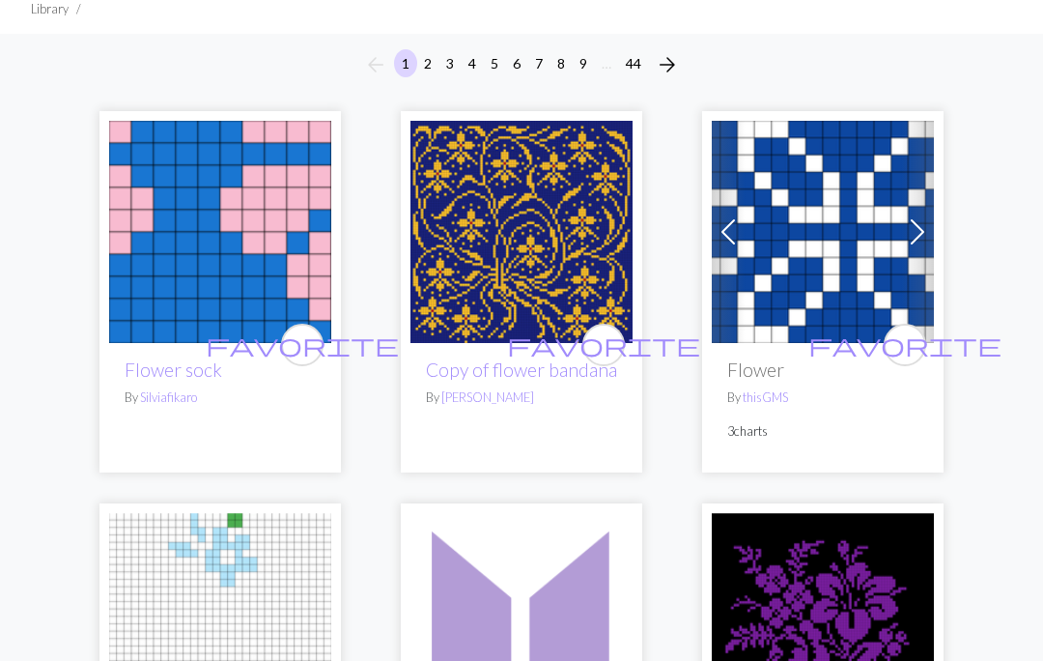
scroll to position [141, 0]
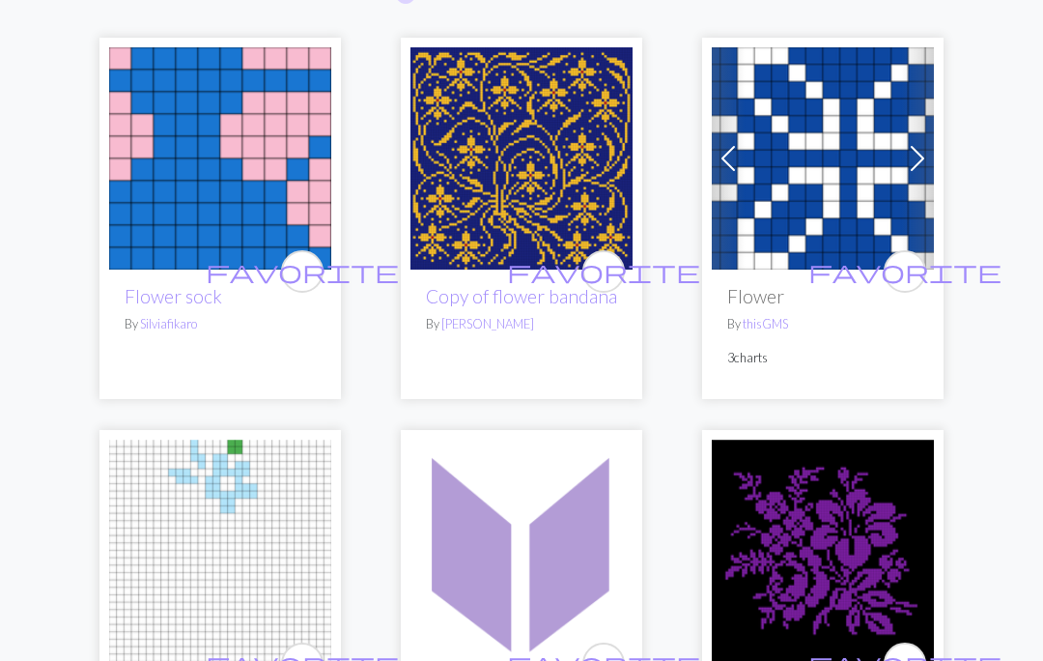
type input "Flower"
click at [926, 163] on span at bounding box center [917, 159] width 31 height 31
click at [925, 170] on span at bounding box center [917, 158] width 31 height 31
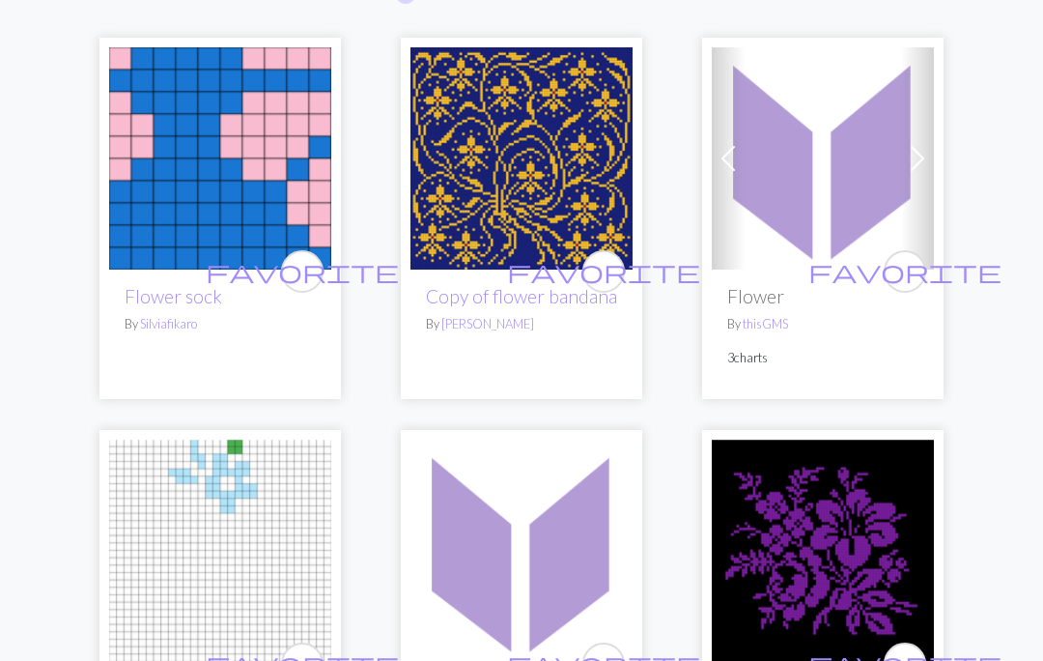
click at [927, 165] on span at bounding box center [917, 158] width 31 height 31
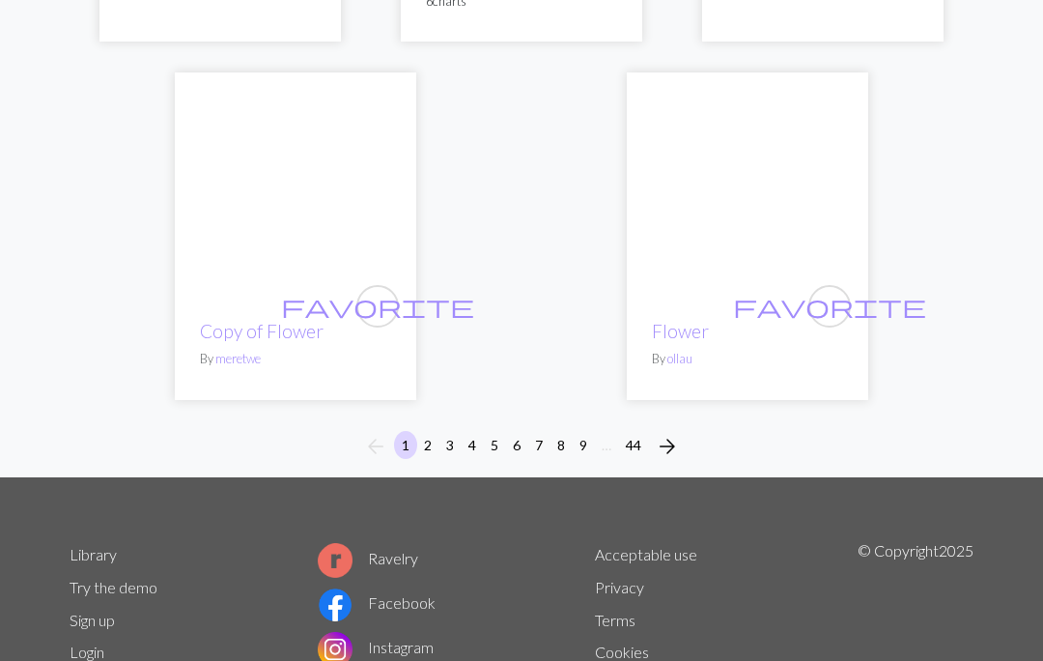
scroll to position [7300, 0]
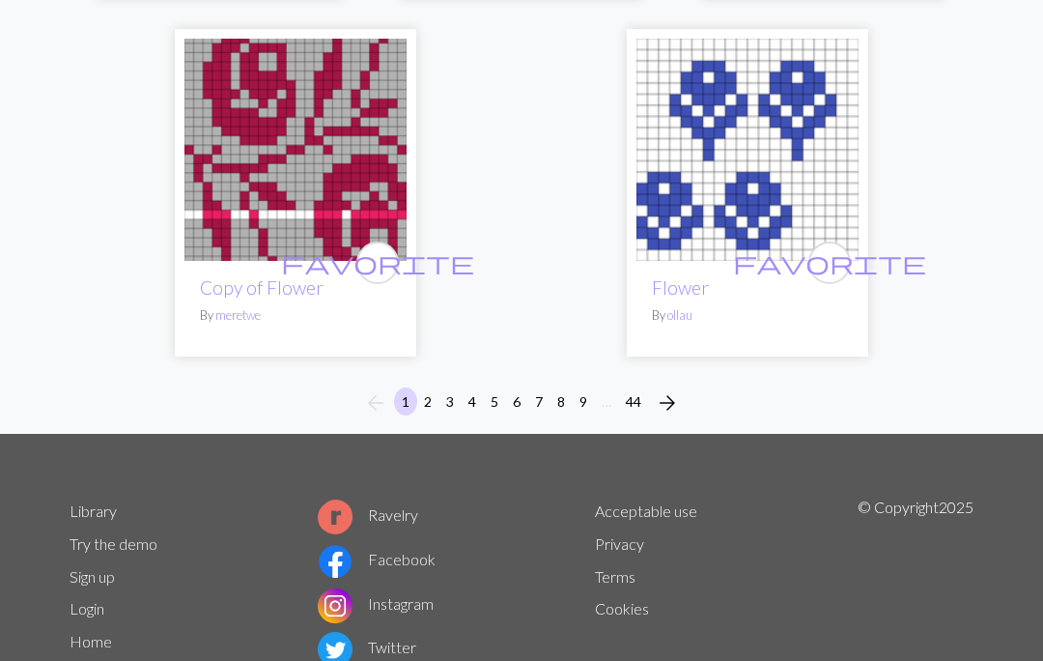
click at [679, 400] on span "arrow_forward" at bounding box center [667, 402] width 23 height 27
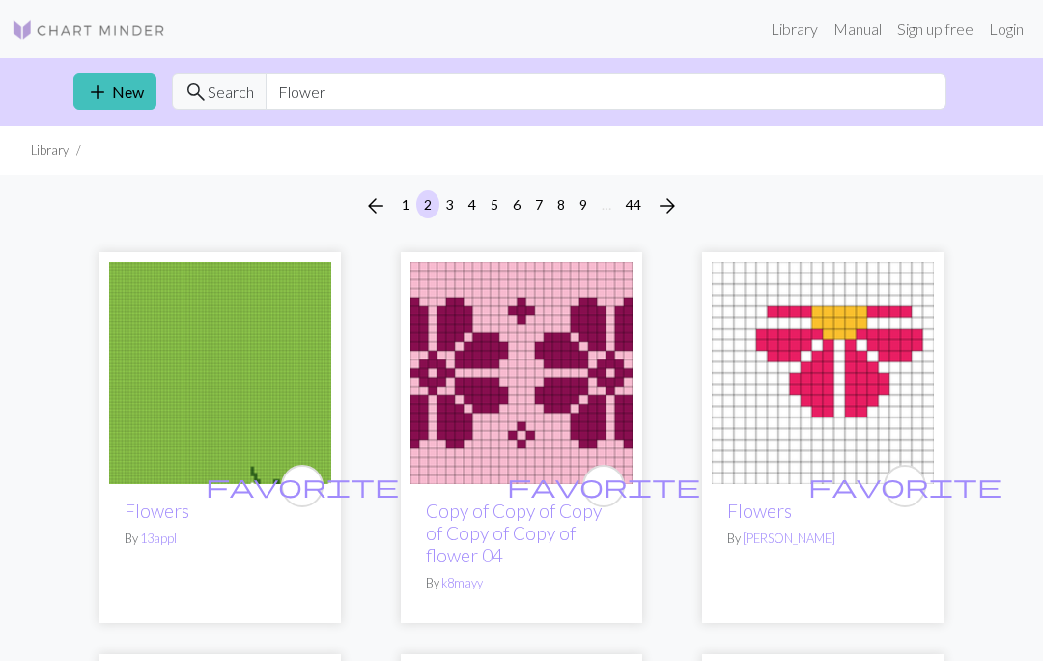
click at [802, 33] on link "Library" at bounding box center [794, 29] width 63 height 39
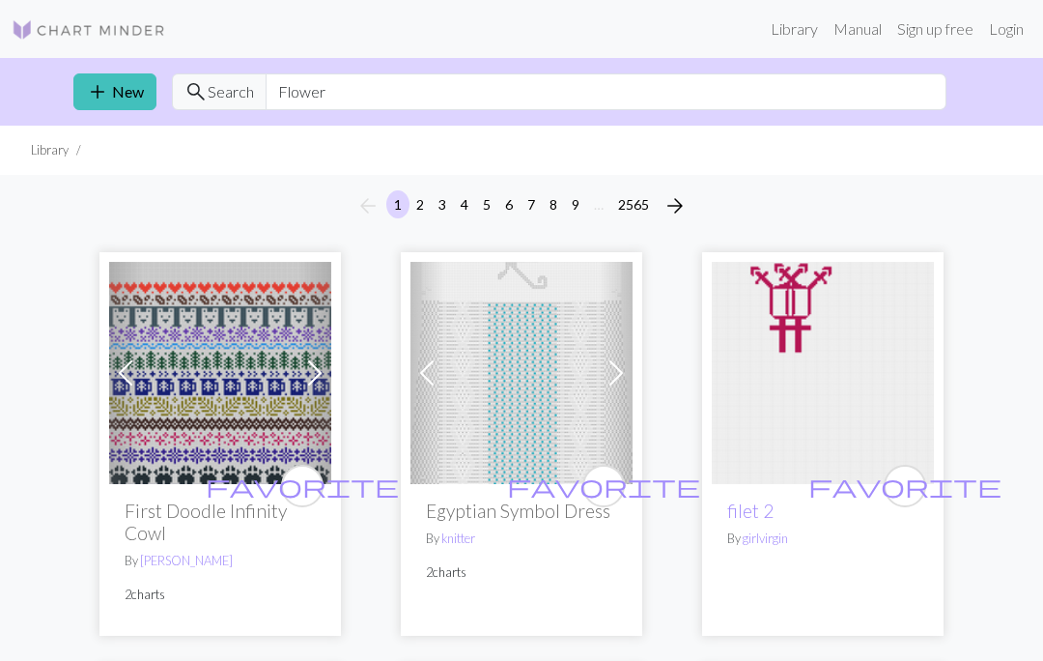
click at [143, 100] on link "add New" at bounding box center [114, 91] width 83 height 37
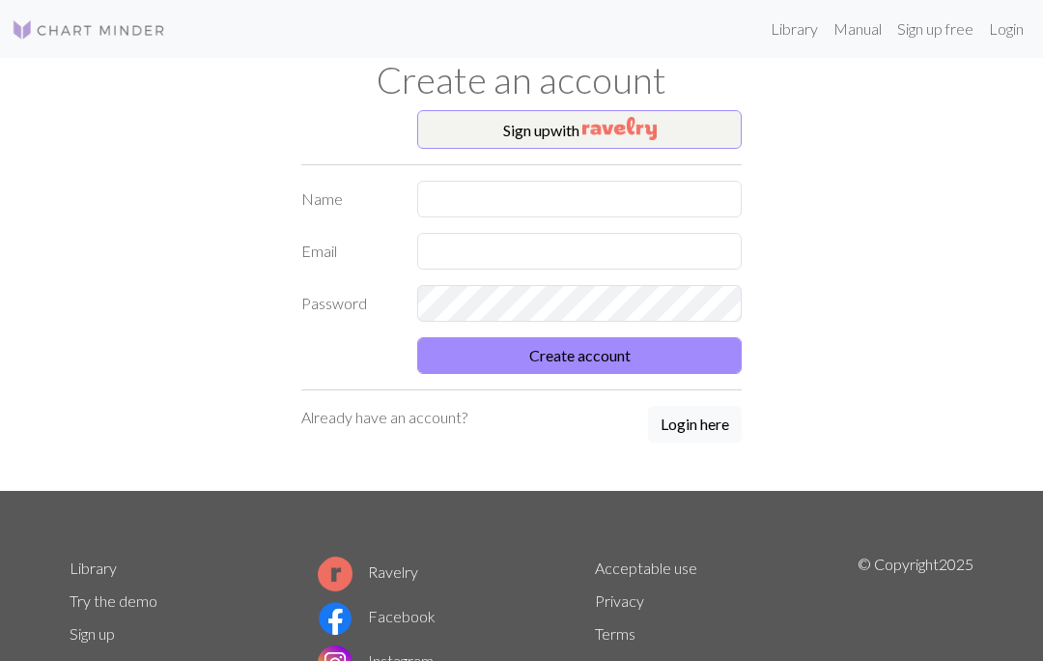
click at [867, 37] on link "Manual" at bounding box center [858, 29] width 64 height 39
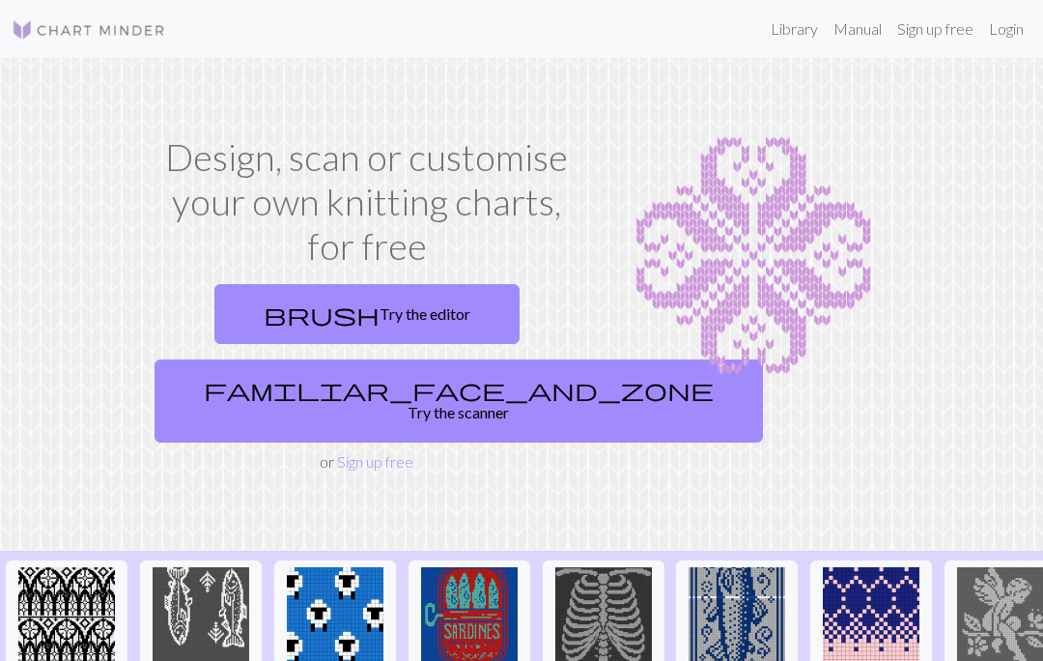
click at [435, 300] on link "brush Try the editor" at bounding box center [366, 314] width 305 height 60
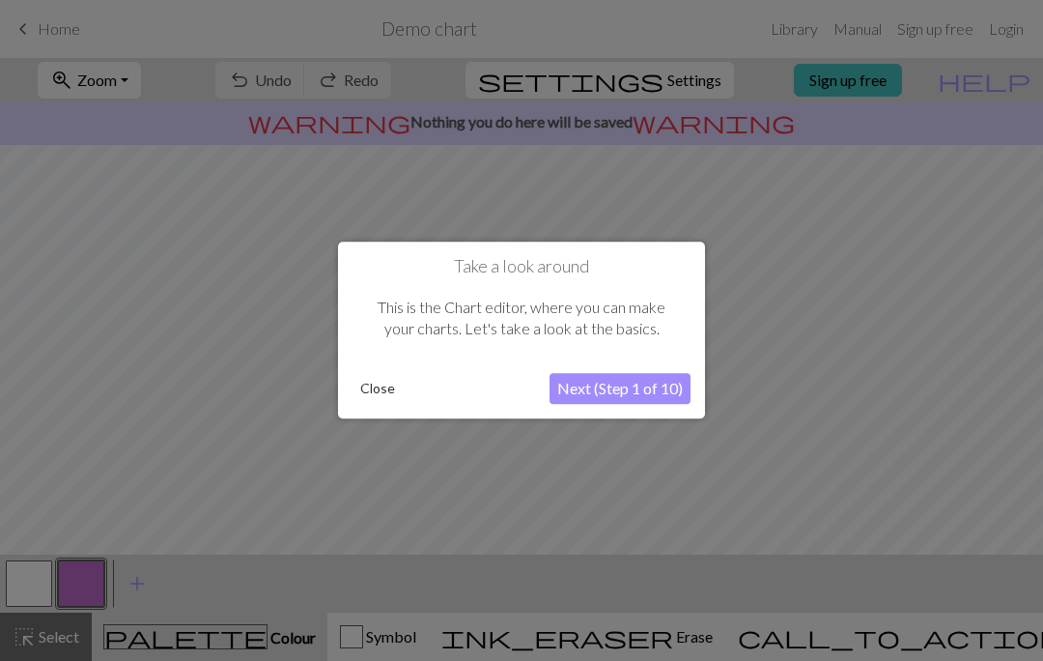
click at [648, 385] on button "Next (Step 1 of 10)" at bounding box center [620, 389] width 141 height 31
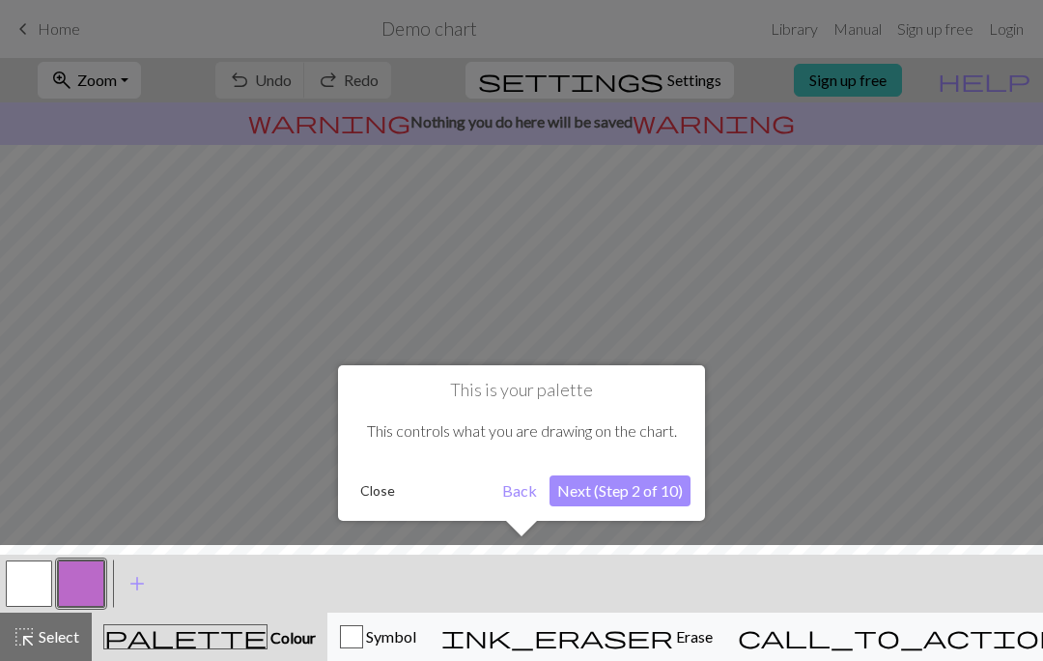
click at [648, 492] on button "Next (Step 2 of 10)" at bounding box center [620, 490] width 141 height 31
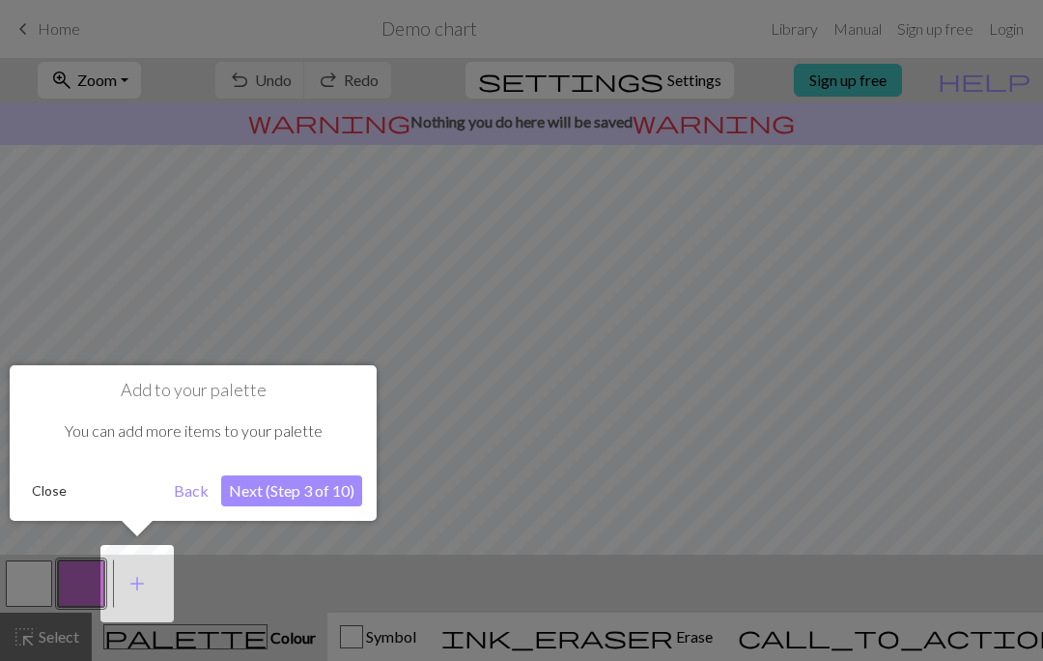
click at [331, 478] on button "Next (Step 3 of 10)" at bounding box center [291, 490] width 141 height 31
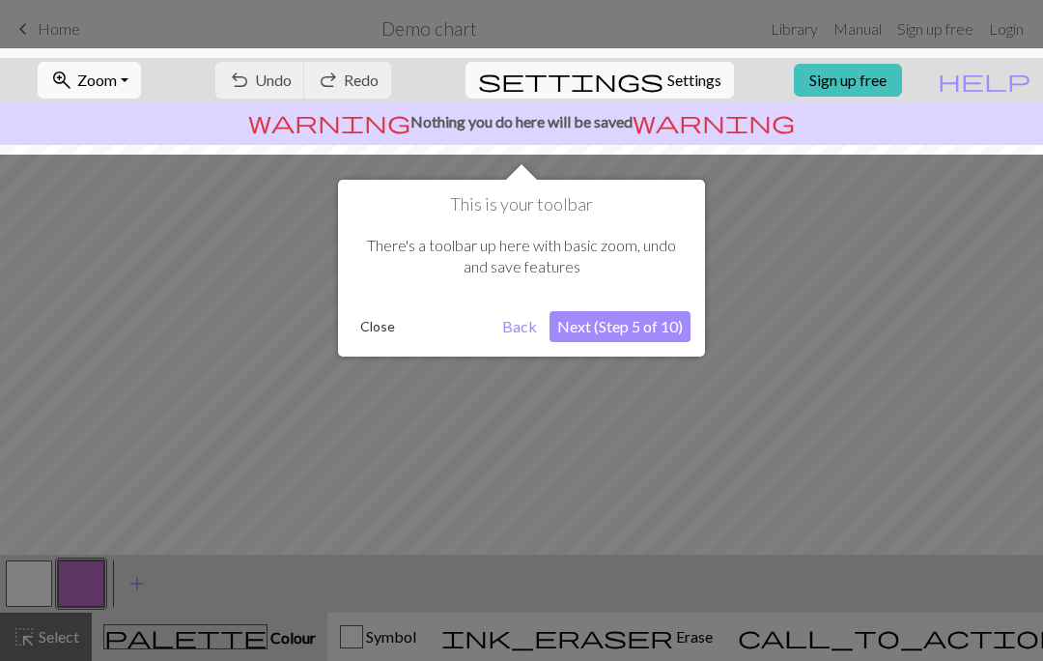
click at [662, 335] on button "Next (Step 5 of 10)" at bounding box center [620, 326] width 141 height 31
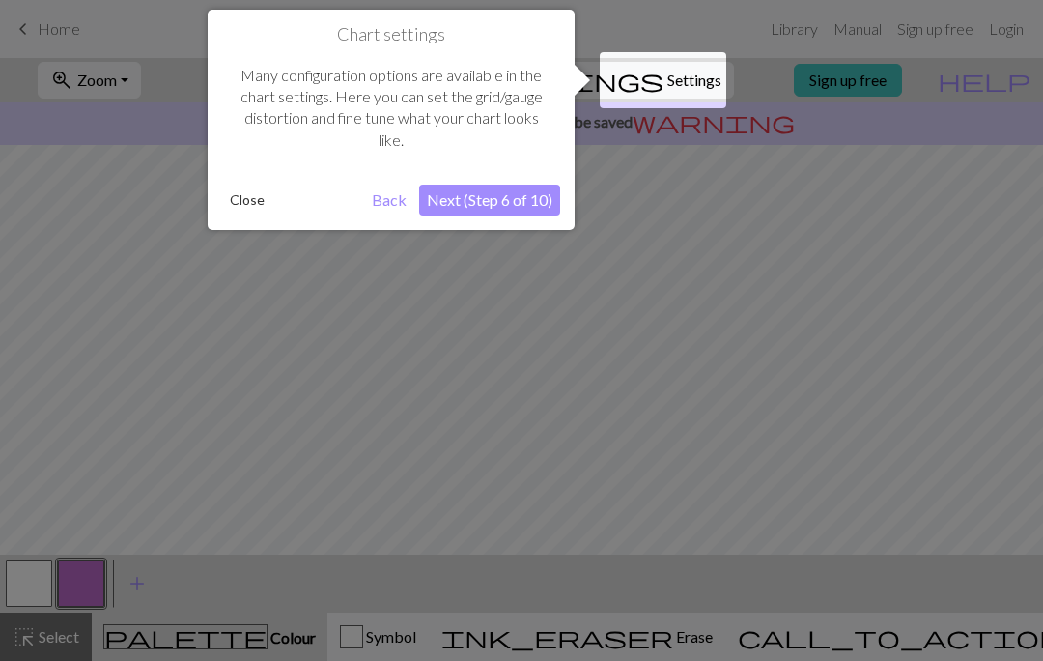
click at [527, 203] on button "Next (Step 6 of 10)" at bounding box center [489, 200] width 141 height 31
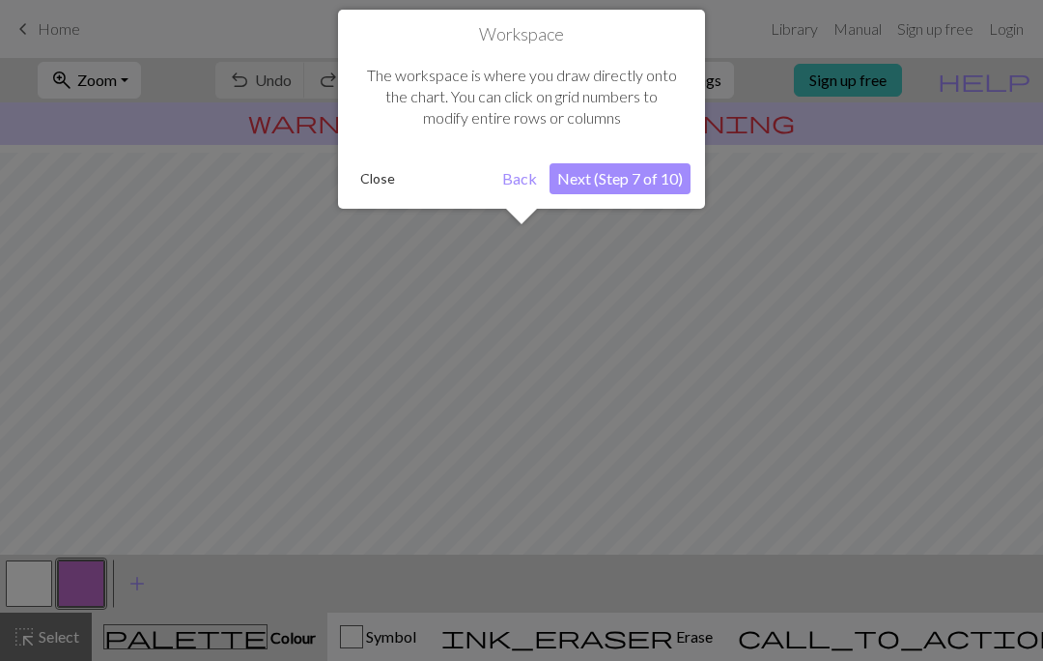
scroll to position [116, 0]
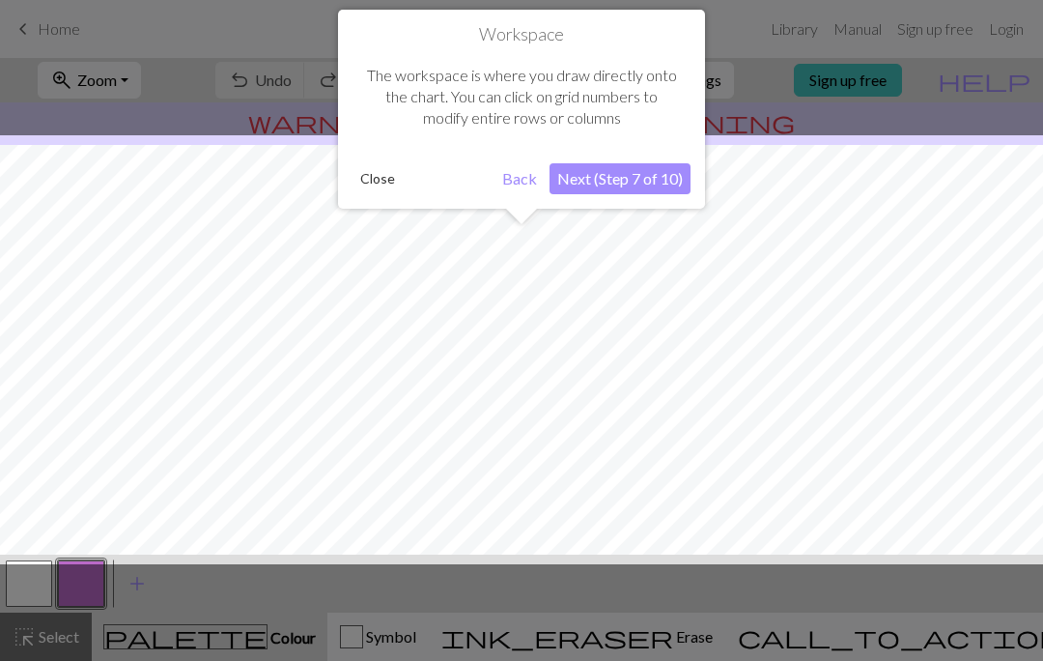
click at [642, 178] on button "Next (Step 7 of 10)" at bounding box center [620, 178] width 141 height 31
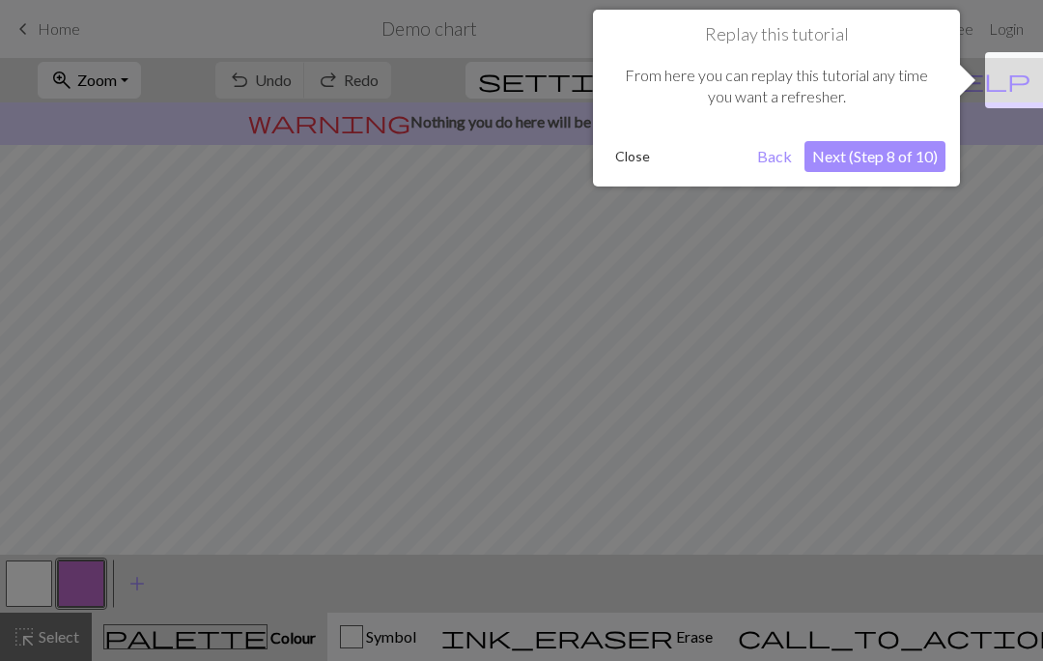
click at [903, 159] on button "Next (Step 8 of 10)" at bounding box center [875, 156] width 141 height 31
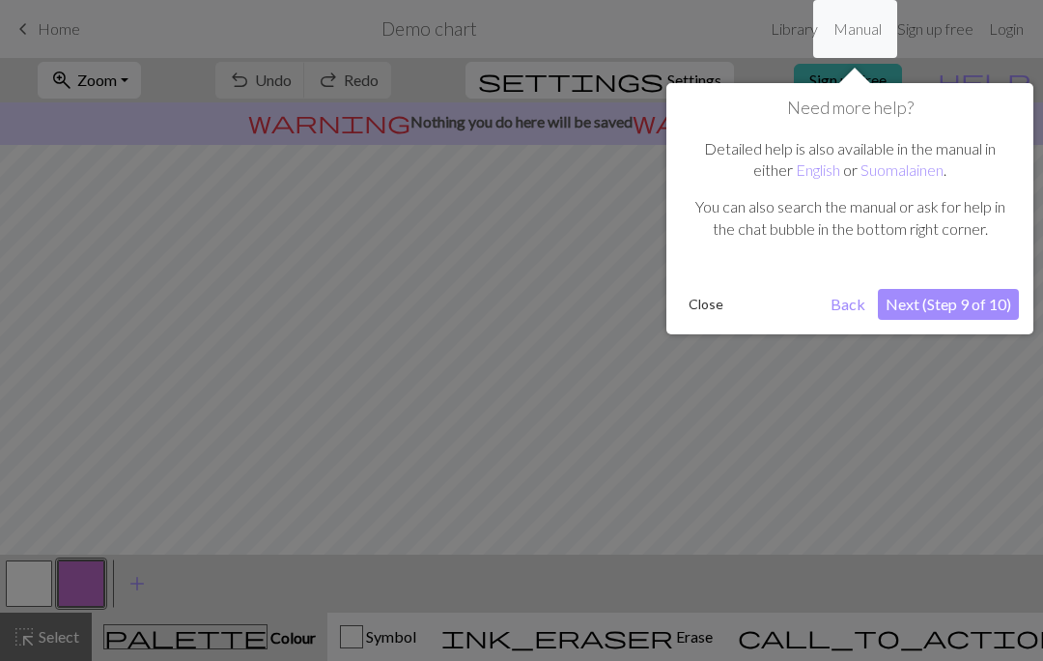
click at [830, 176] on link "English" at bounding box center [818, 169] width 44 height 18
